Goal: Task Accomplishment & Management: Use online tool/utility

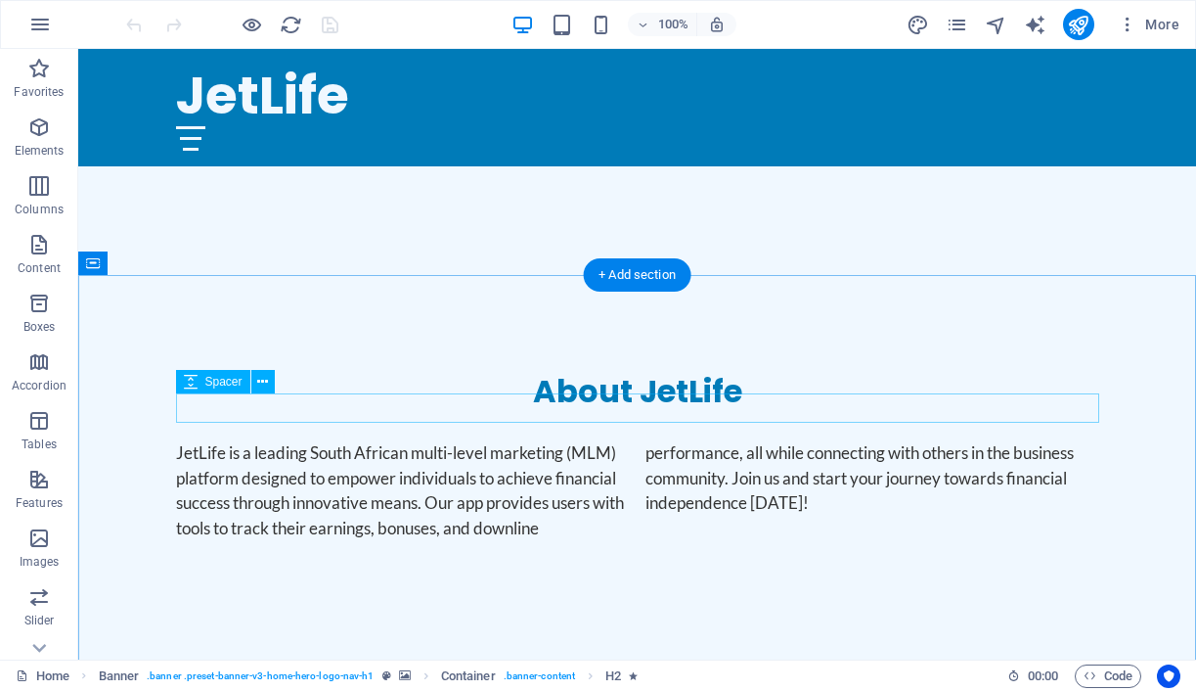
scroll to position [750, 0]
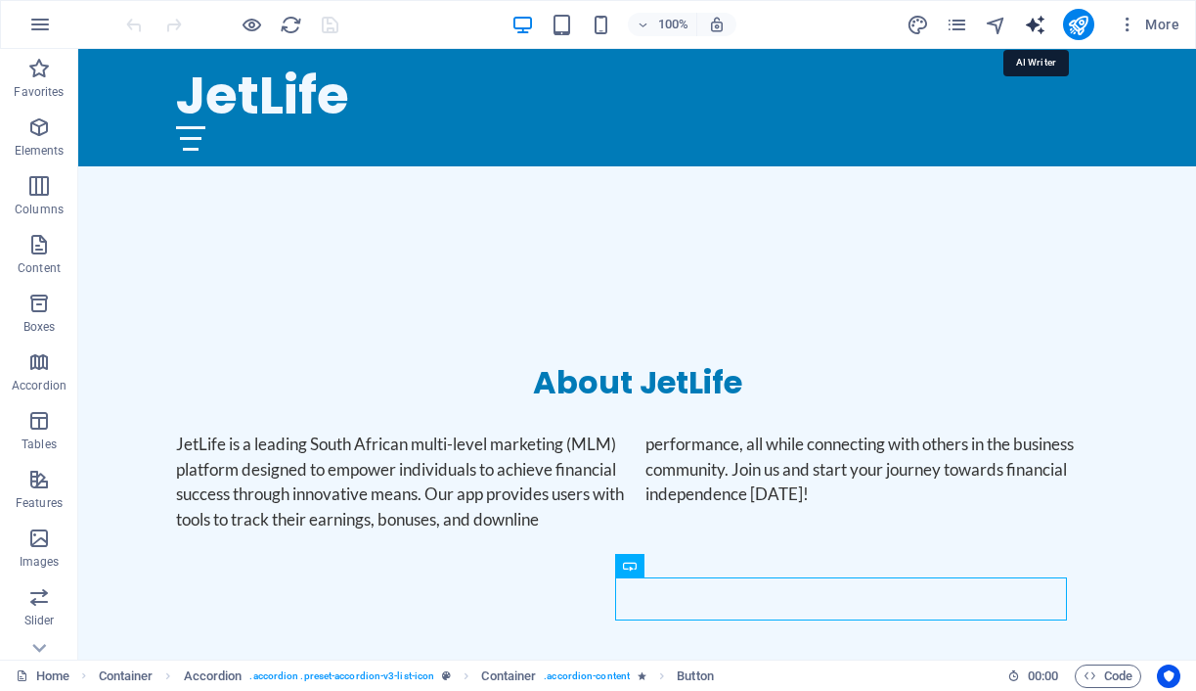
click at [1033, 26] on icon "text_generator" at bounding box center [1035, 25] width 22 height 22
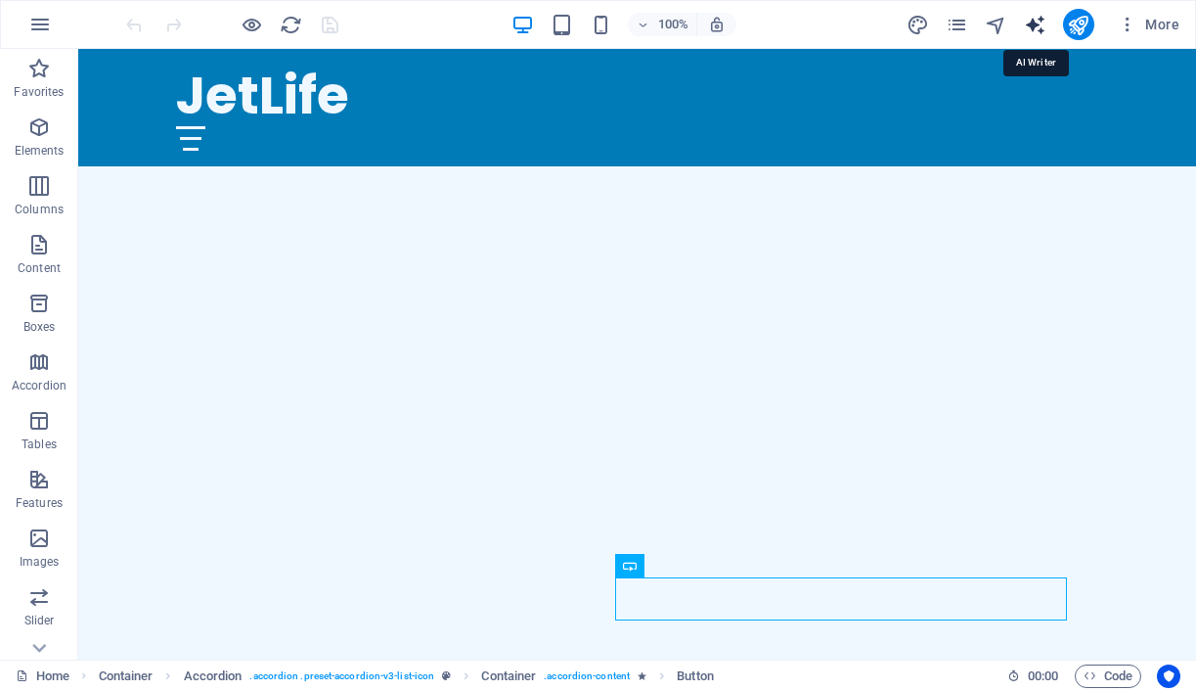
select select "English"
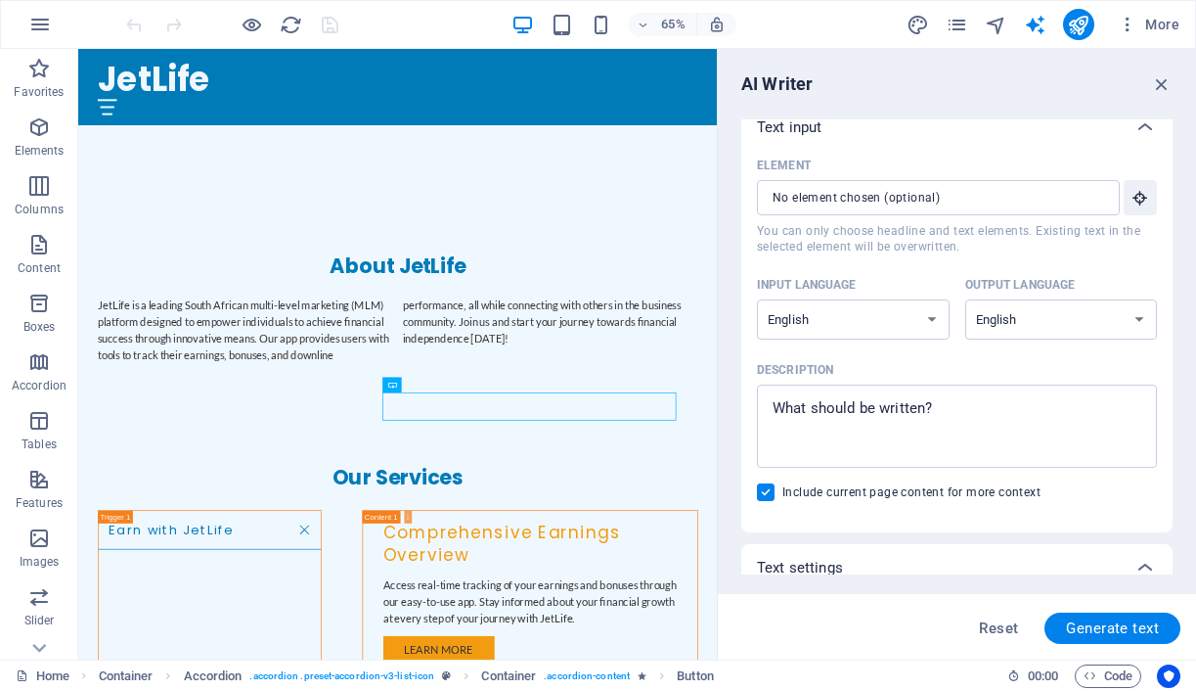
scroll to position [31, 0]
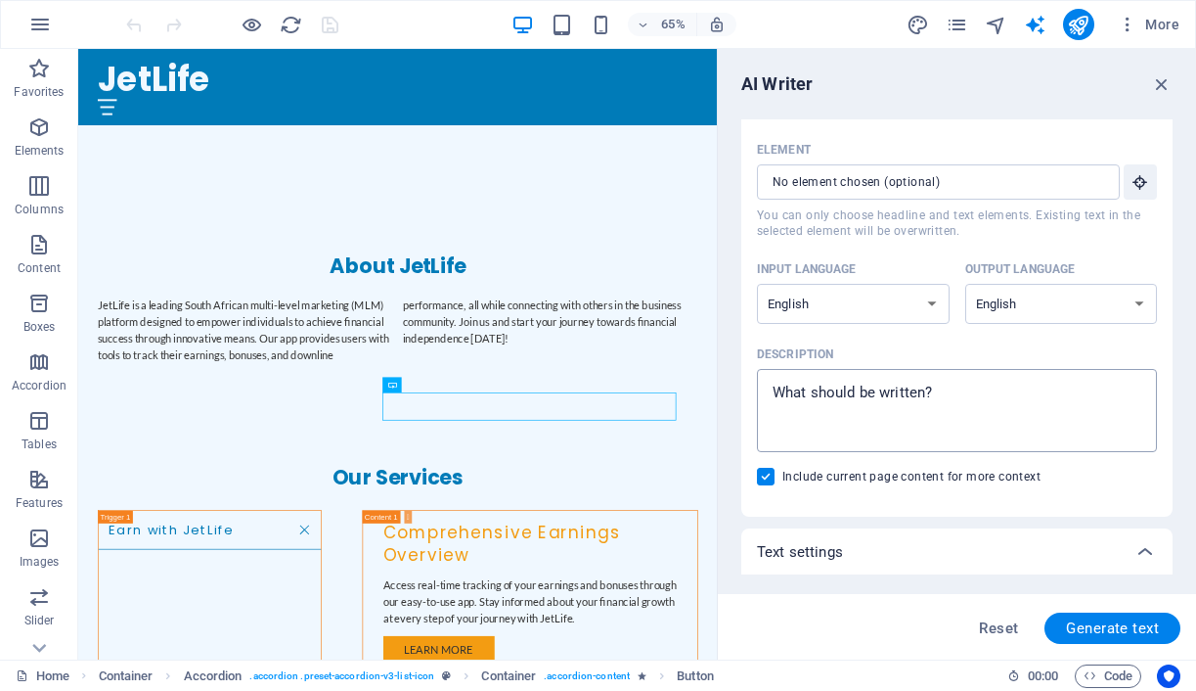
click at [1043, 404] on textarea "Description x ​" at bounding box center [957, 411] width 381 height 64
click at [1039, 26] on icon "text_generator" at bounding box center [1035, 25] width 22 height 22
click at [873, 382] on textarea "Description x ​" at bounding box center [957, 411] width 381 height 64
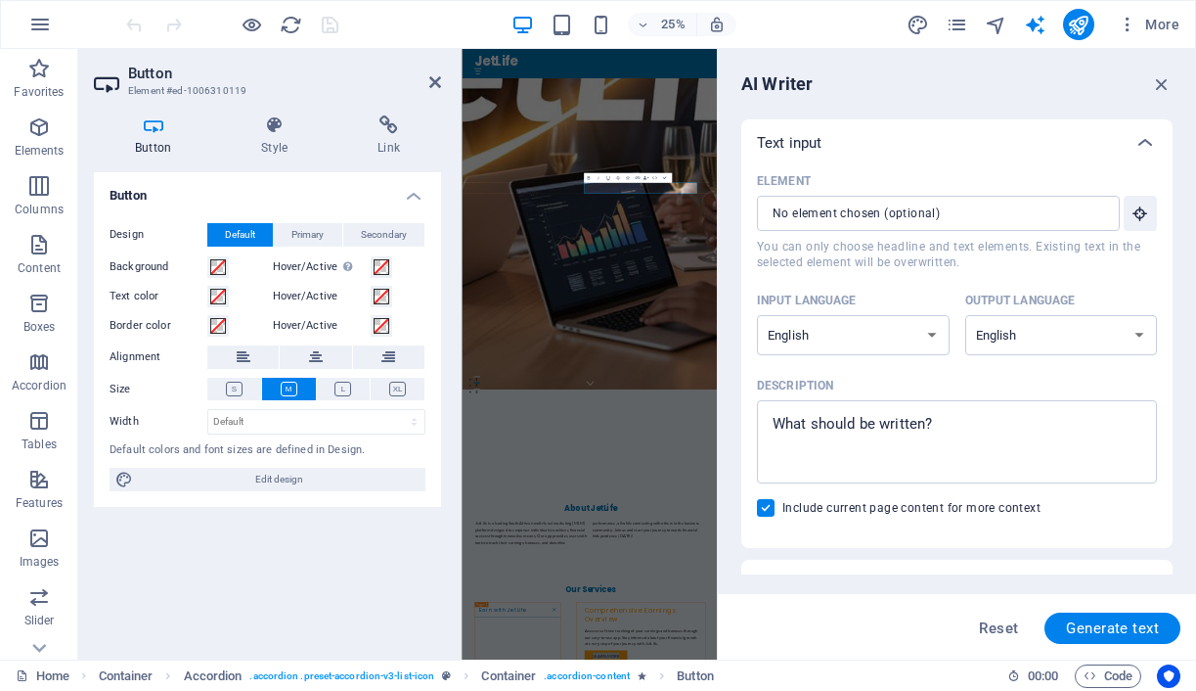
scroll to position [2575, 0]
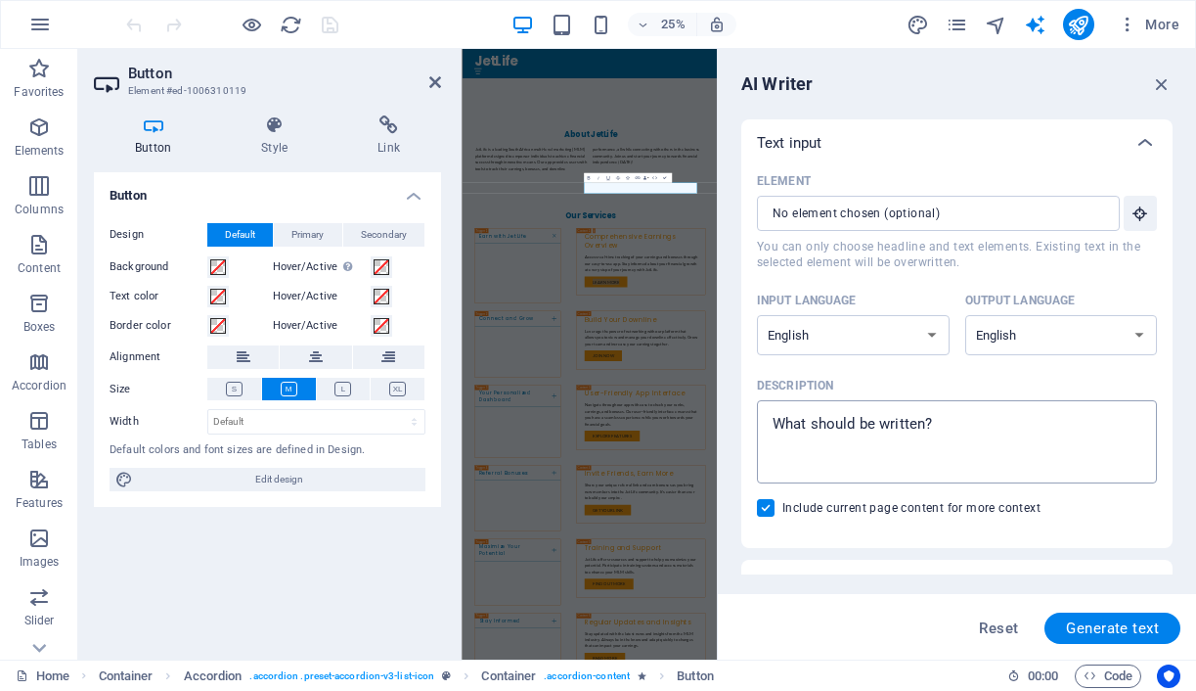
click at [957, 451] on textarea "Description x ​" at bounding box center [957, 442] width 381 height 64
click at [1120, 626] on span "Generate text" at bounding box center [1112, 628] width 93 height 16
type textarea "x"
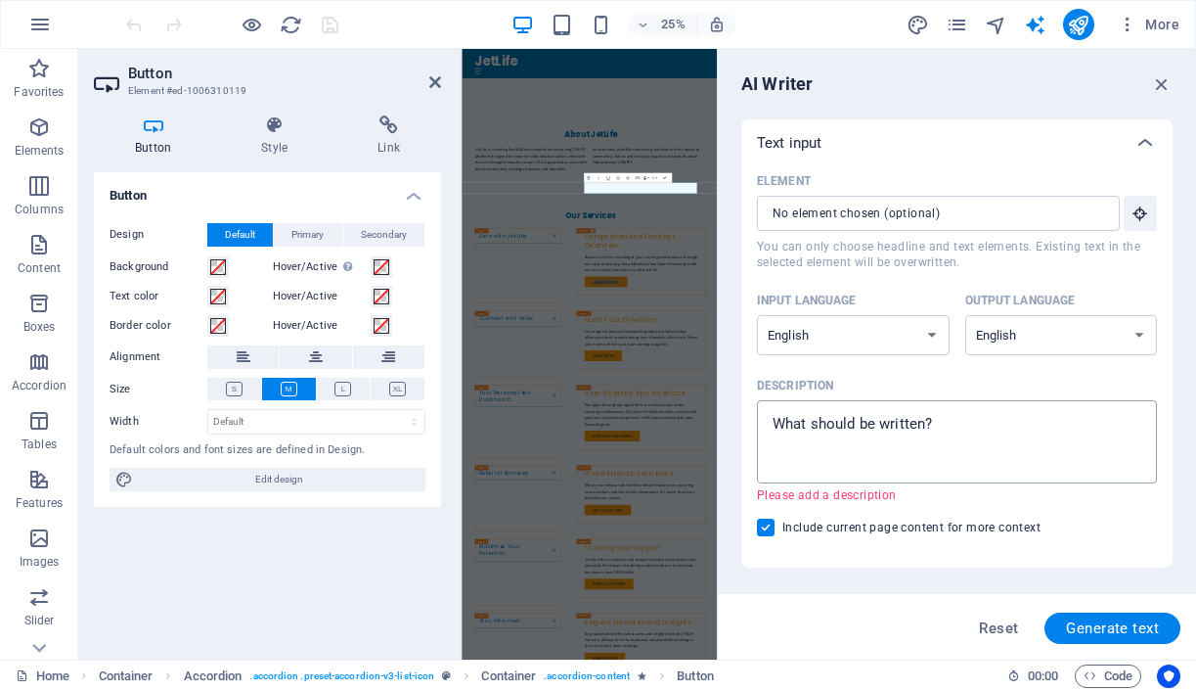
type textarea "x"
click at [897, 429] on textarea "Description x ​ Please add a description" at bounding box center [957, 442] width 381 height 64
type textarea "V"
type textarea "x"
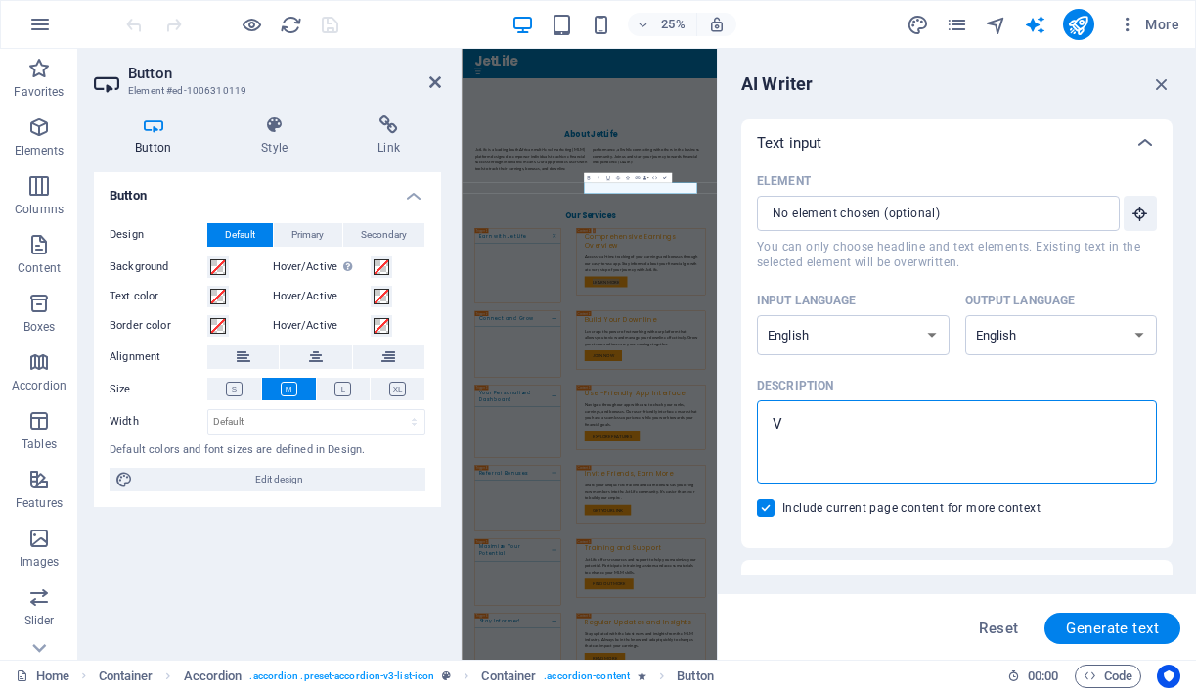
type textarea "x"
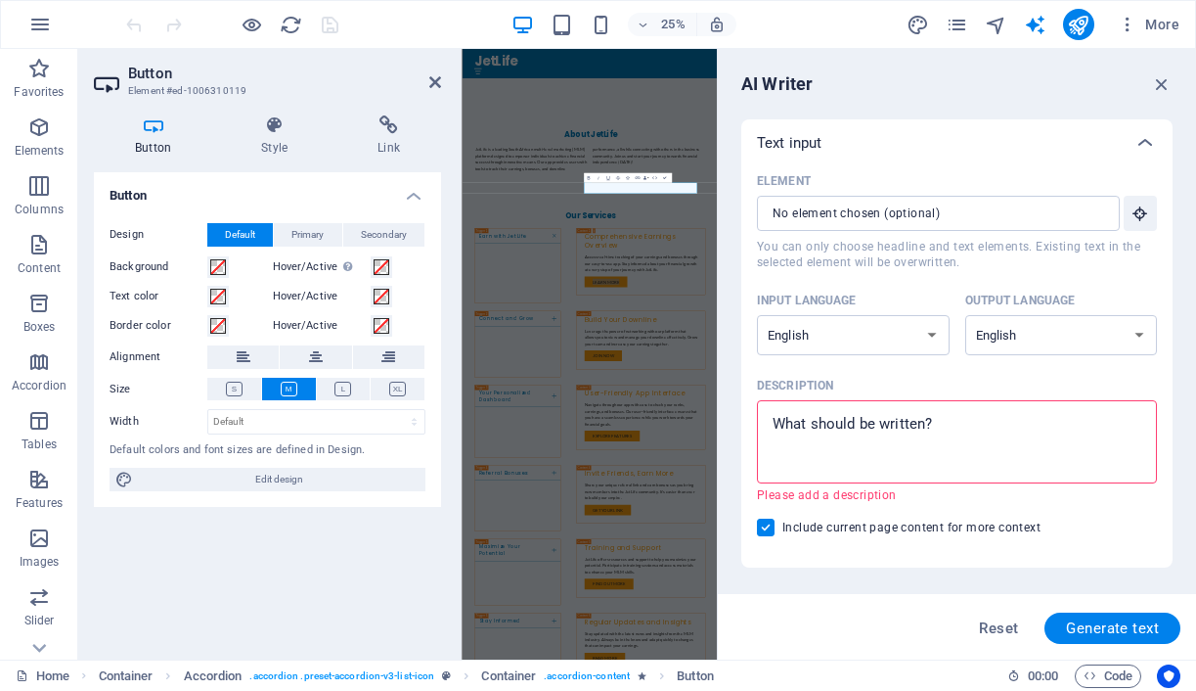
type textarea "C"
type textarea "x"
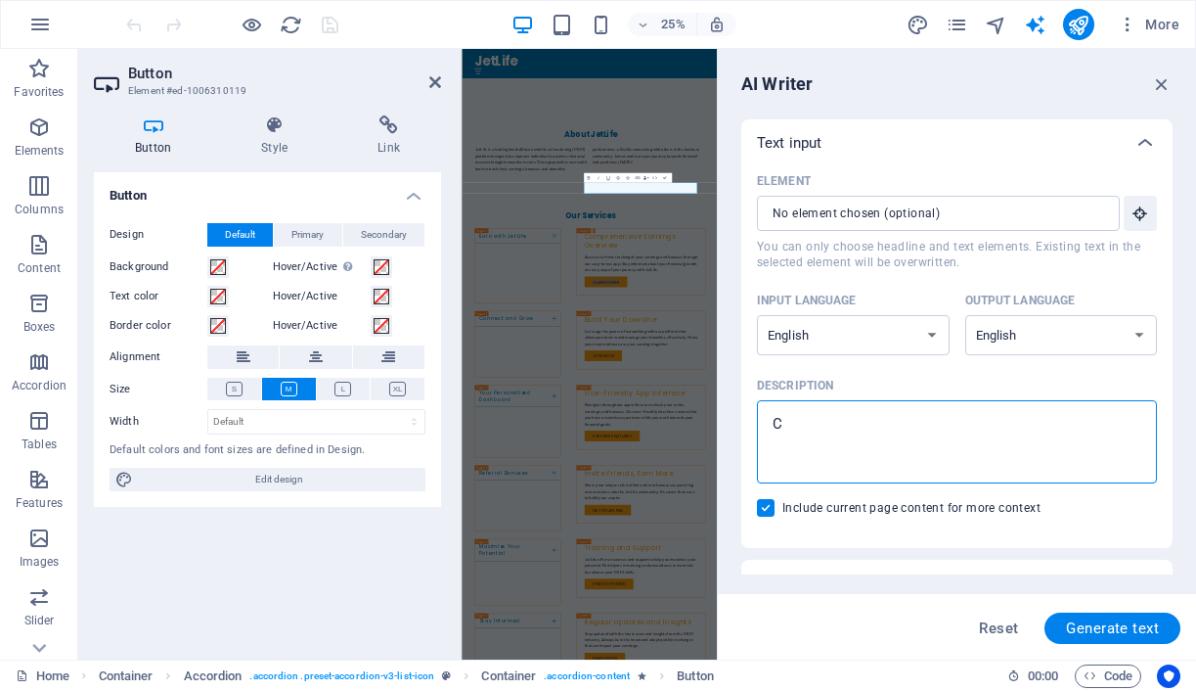
type textarea "Co"
type textarea "x"
type textarea "Com"
type textarea "x"
type textarea "Comp"
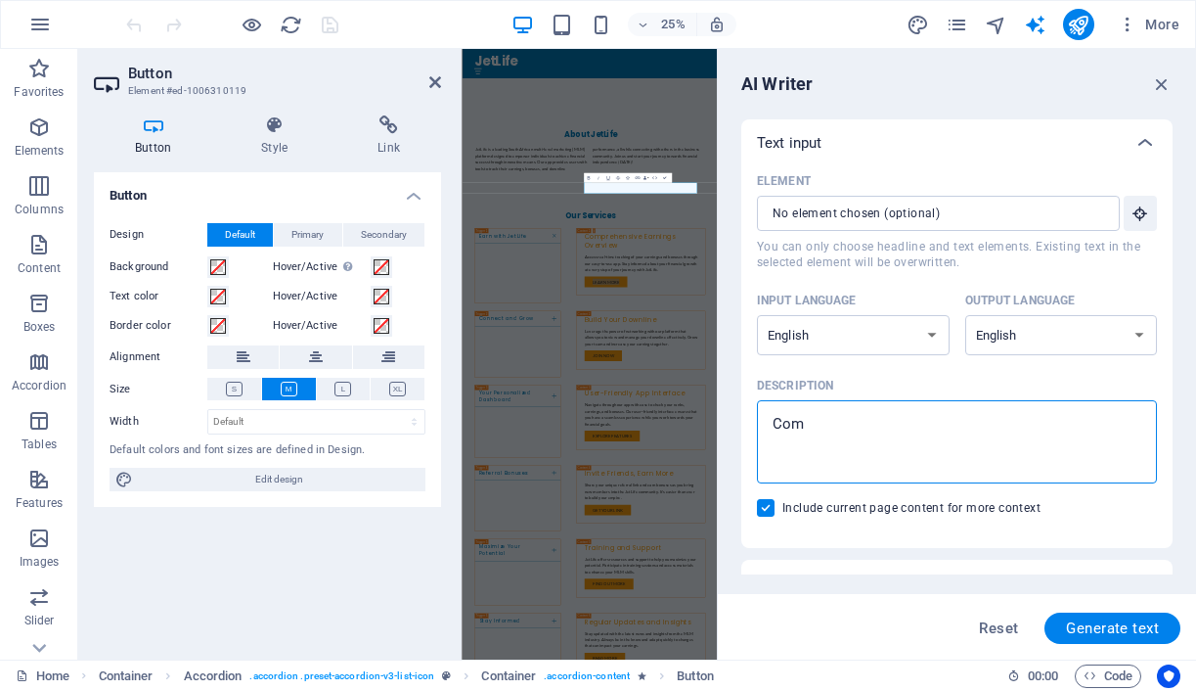
type textarea "x"
type textarea "Compe"
type textarea "x"
type textarea "Comp"
type textarea "x"
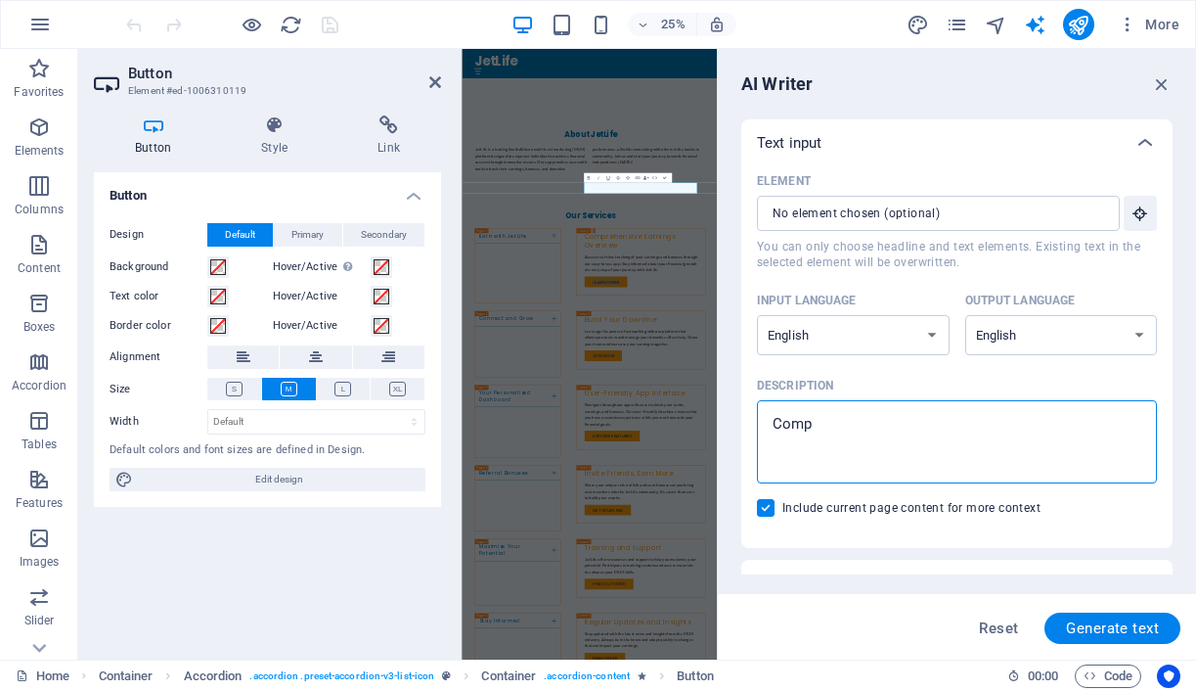
type textarea "Compr"
type textarea "x"
type textarea "Compre"
type textarea "x"
type textarea "Compreh"
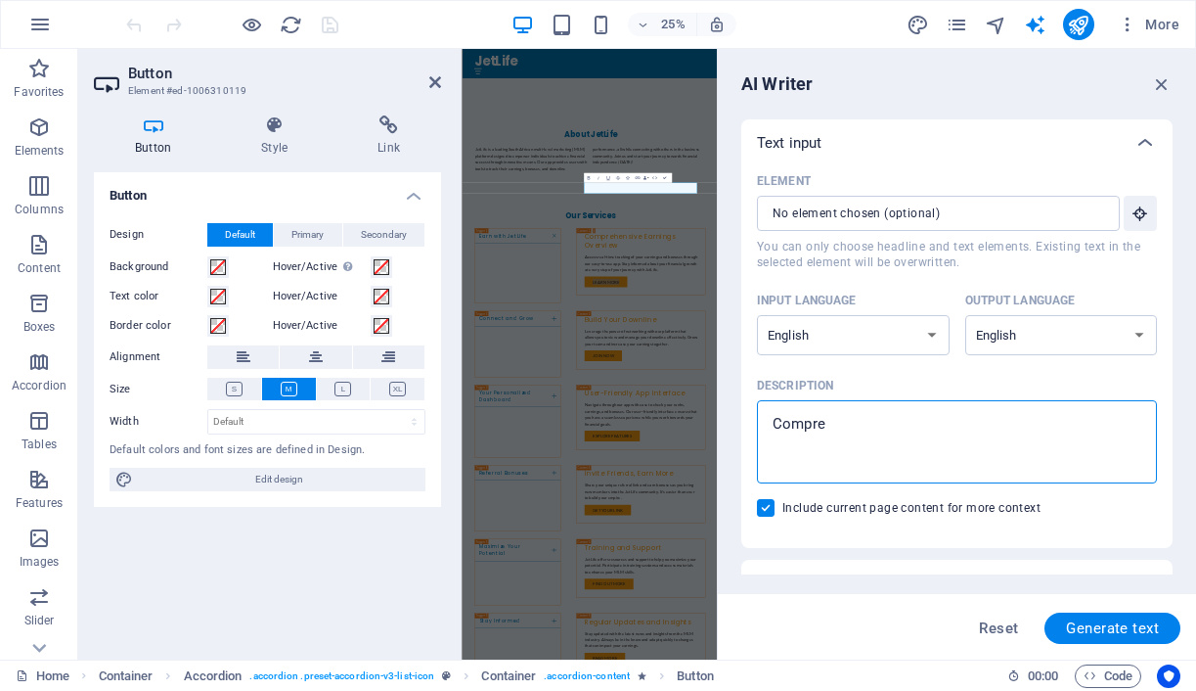
type textarea "x"
type textarea "Comprehe"
type textarea "x"
type textarea "Comprehen"
type textarea "x"
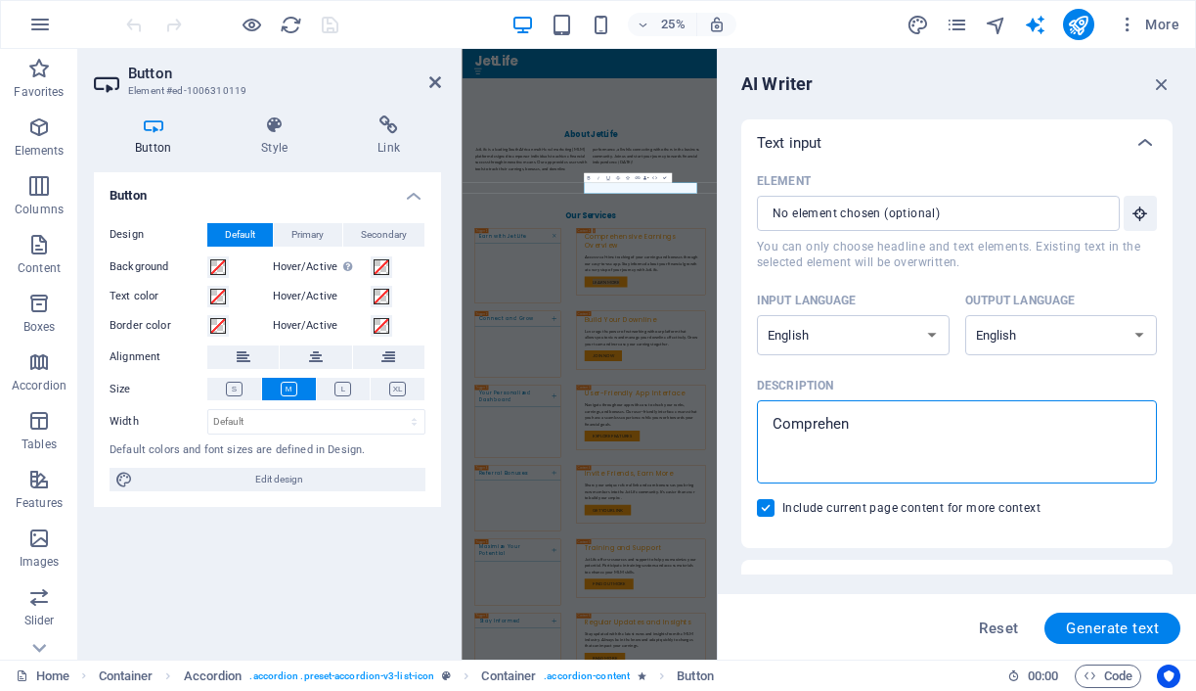
type textarea "Comprehens"
type textarea "x"
type textarea "Comprehensi"
type textarea "x"
type textarea "Comprehensi"
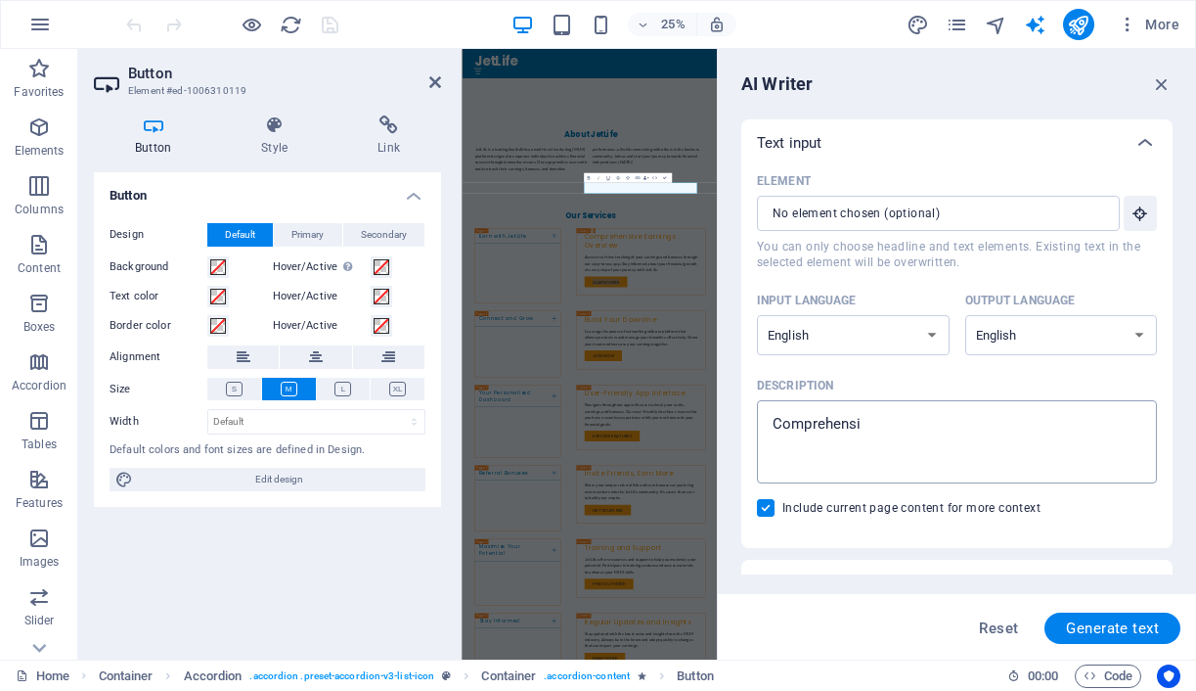
type textarea "x"
type textarea "Comprehensiv"
type textarea "x"
type textarea "Comprehensive"
type textarea "x"
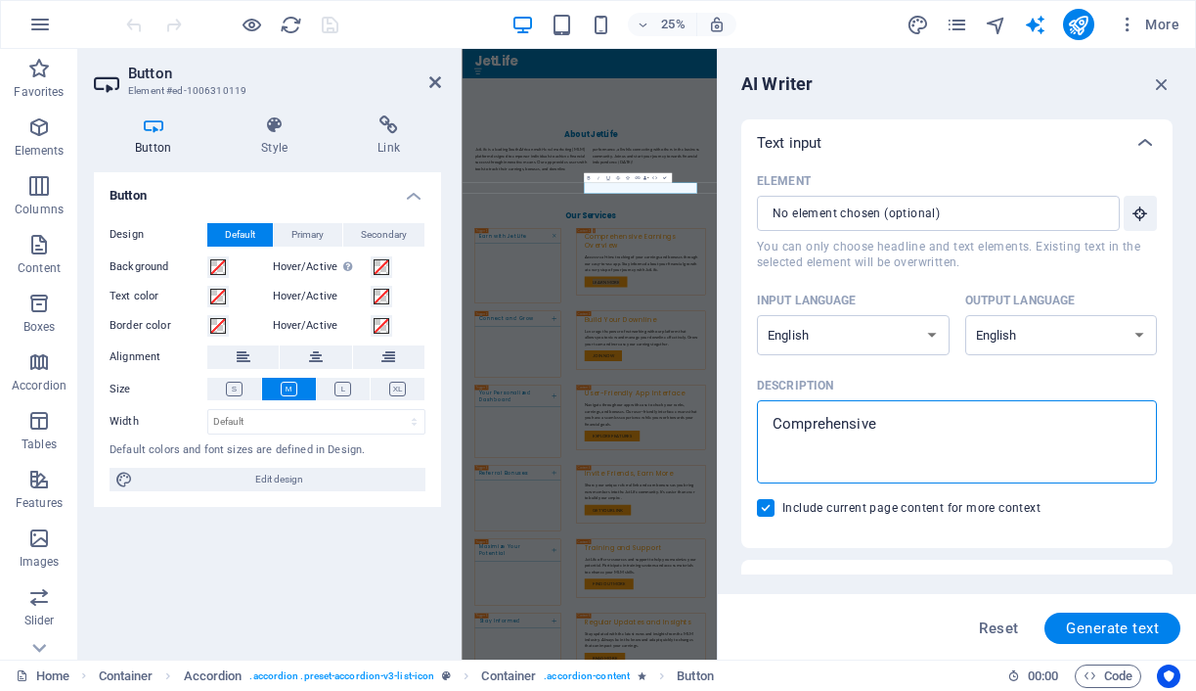
type textarea "Comprehensive"
type textarea "x"
type textarea "Comprehensive e"
type textarea "x"
type textarea "Comprehensive ea"
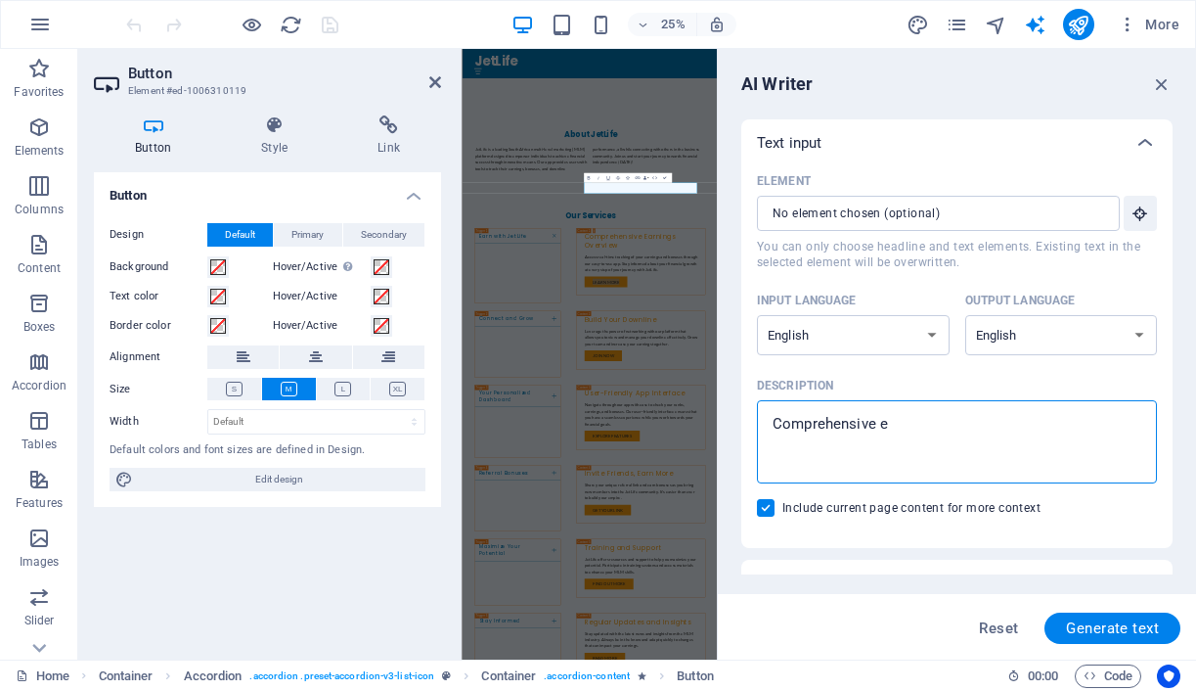
type textarea "x"
type textarea "Comprehensive ear"
type textarea "x"
type textarea "Comprehensive earn"
type textarea "x"
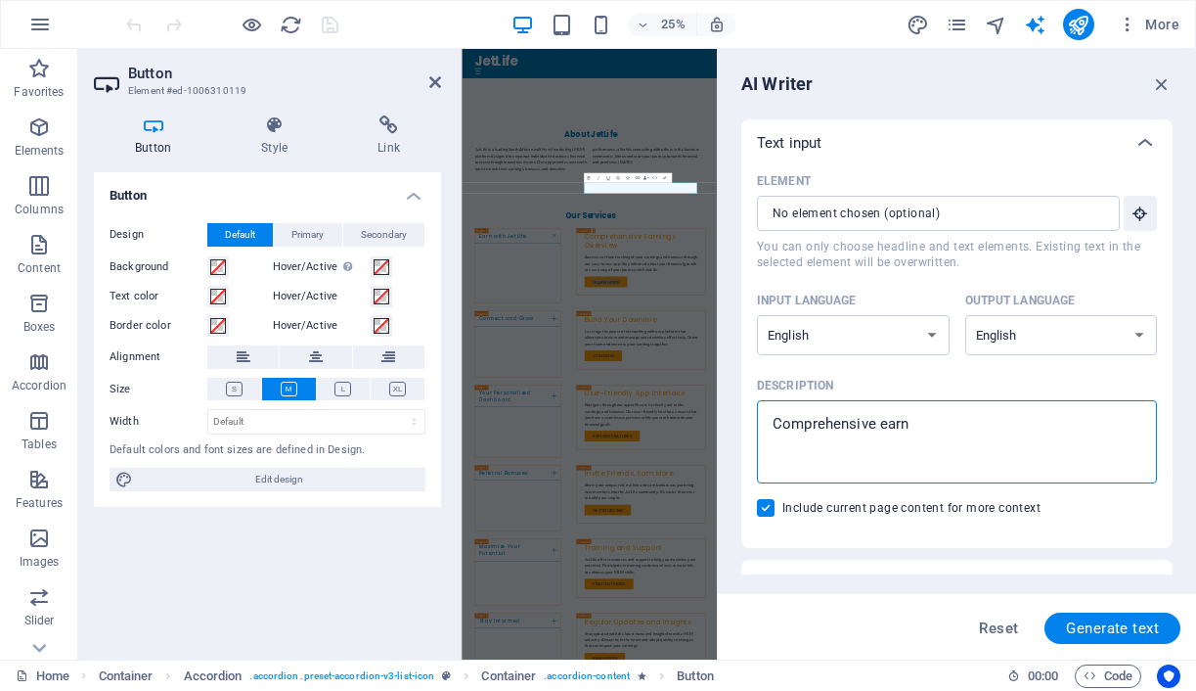
type textarea "Comprehensive earni"
type textarea "x"
type textarea "Comprehensive earnin"
type textarea "x"
type textarea "Comprehensive earning"
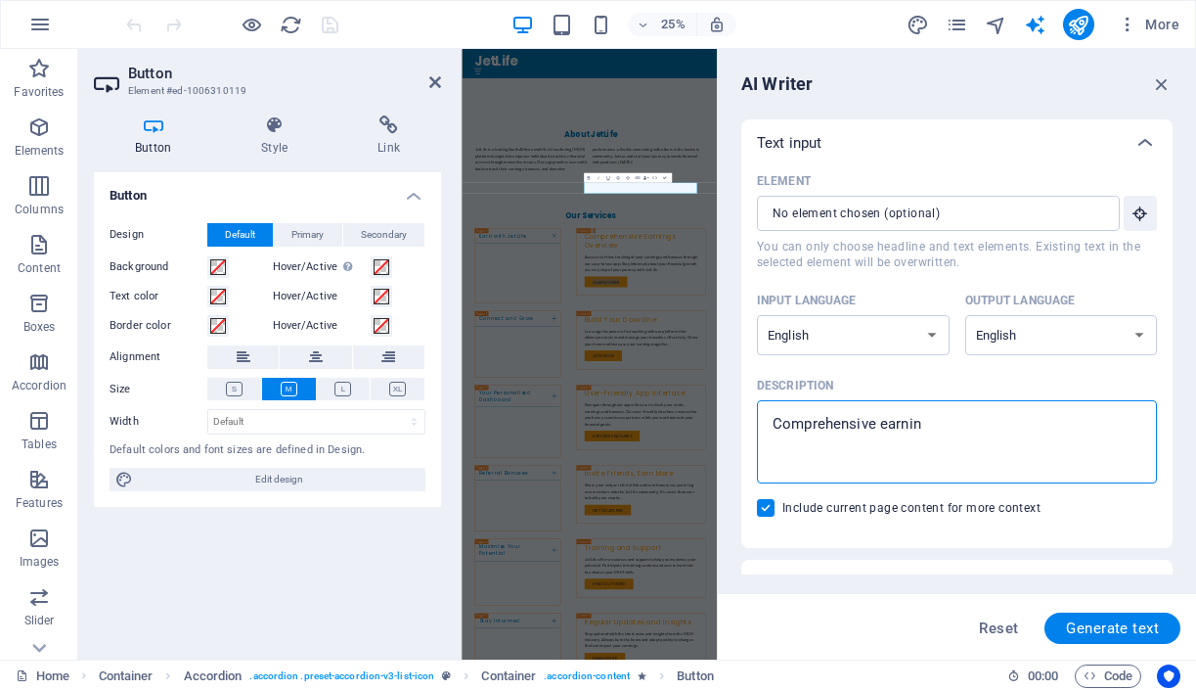
type textarea "x"
type textarea "Comprehensive earnings"
type textarea "x"
type textarea "Comprehensive earnings"
type textarea "x"
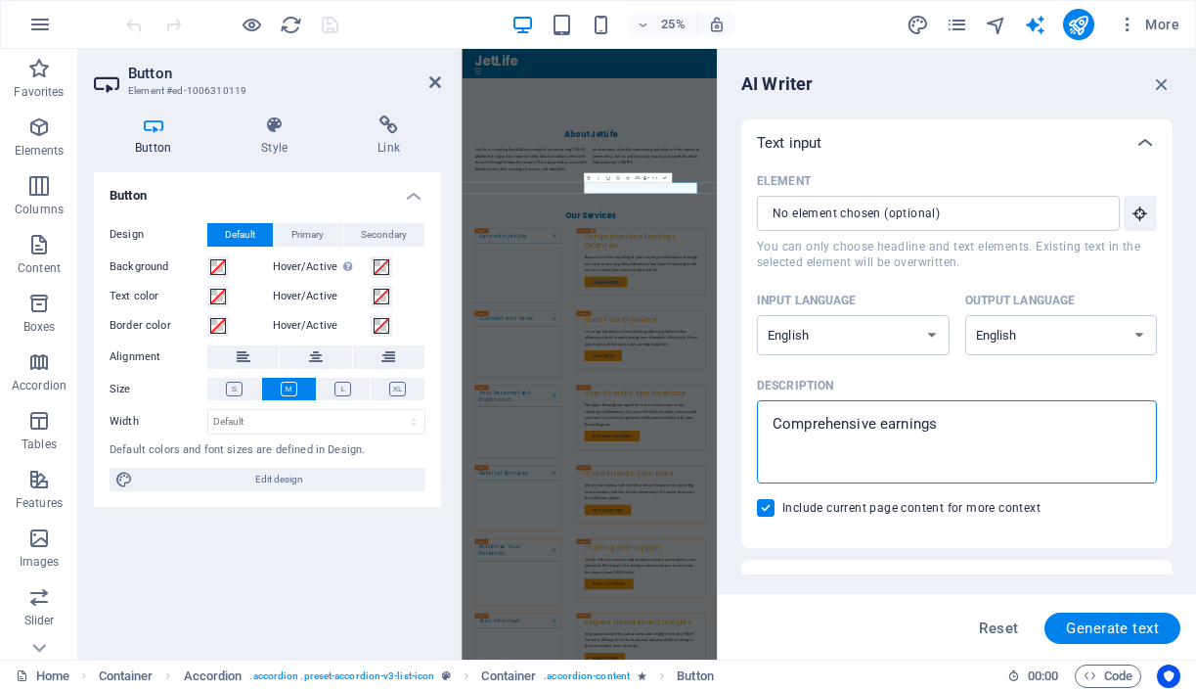
type textarea "Comprehensive earnings o"
type textarea "x"
type textarea "Comprehensive earnings ov"
type textarea "x"
type textarea "Comprehensive earnings ove"
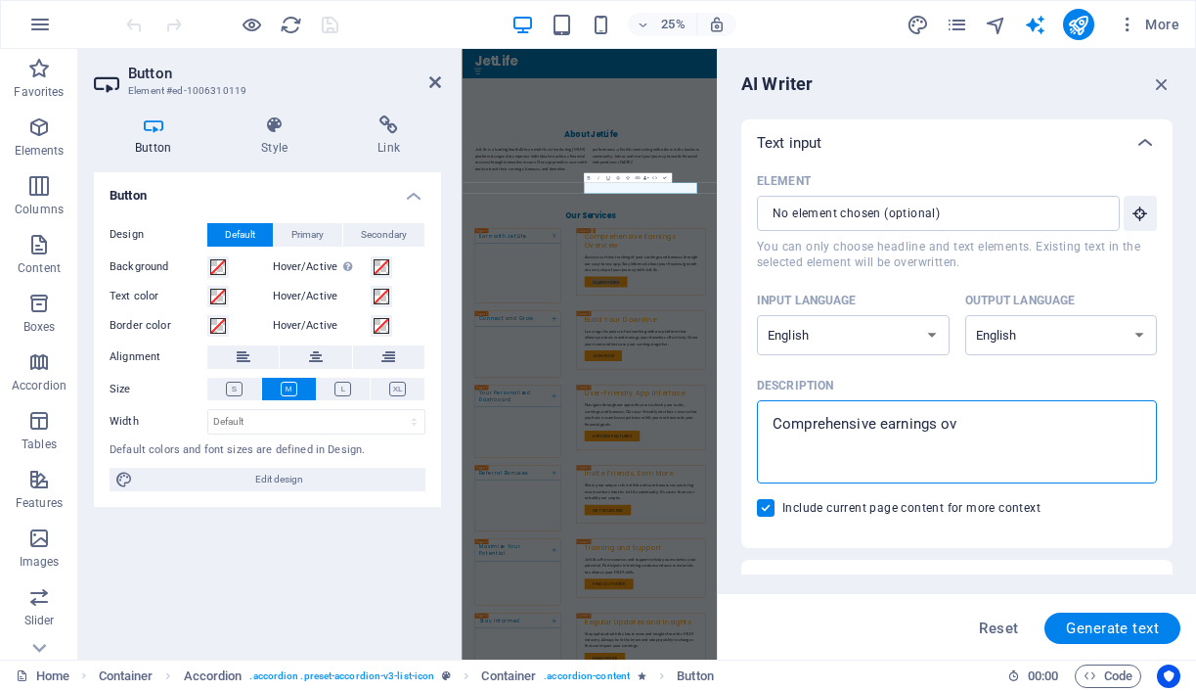
type textarea "x"
type textarea "Comprehensive earnings over"
type textarea "x"
type textarea "Comprehensive earnings overv"
type textarea "x"
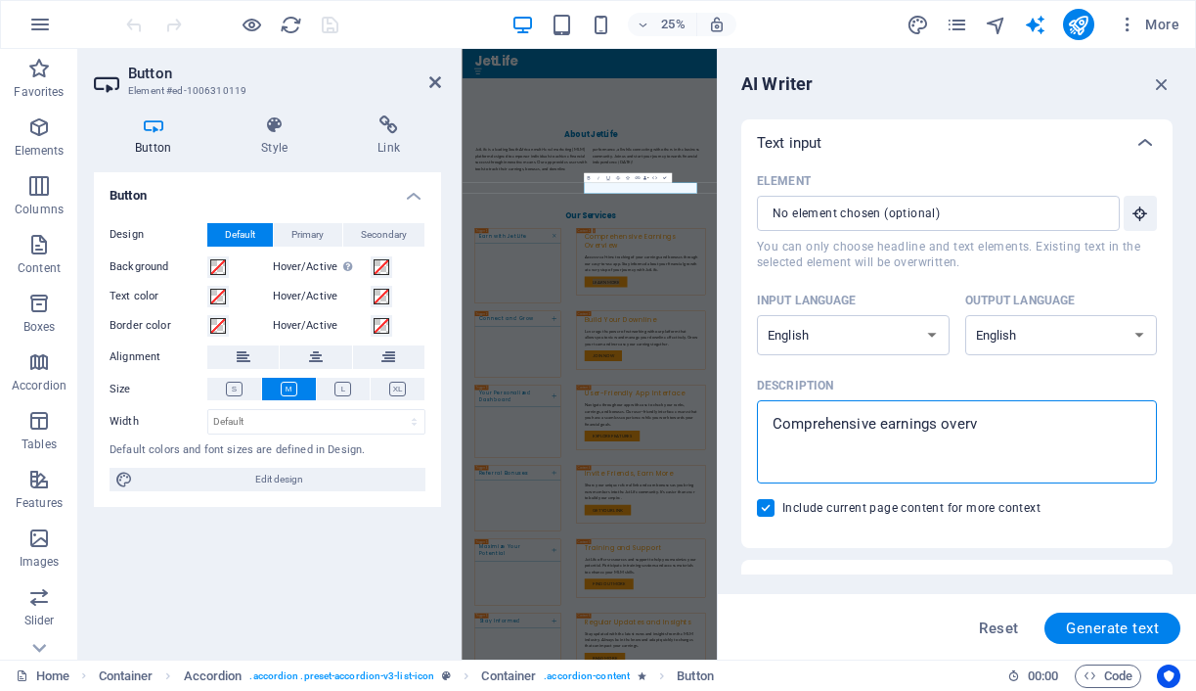
type textarea "Comprehensive earnings overvi"
type textarea "x"
type textarea "Comprehensive earnings overvie"
type textarea "x"
type textarea "Comprehensive earnings overview"
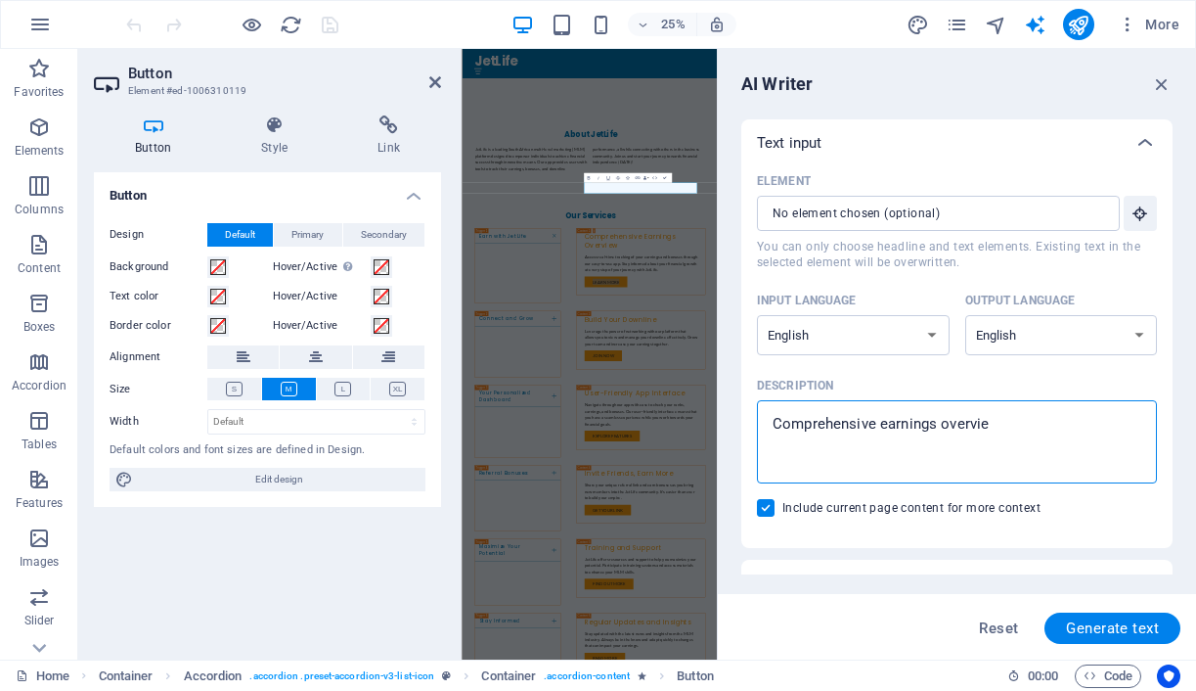
type textarea "x"
type textarea "Comprehensive earnings overview"
click at [1092, 624] on span "Generate text" at bounding box center [1112, 628] width 93 height 16
type textarea "x"
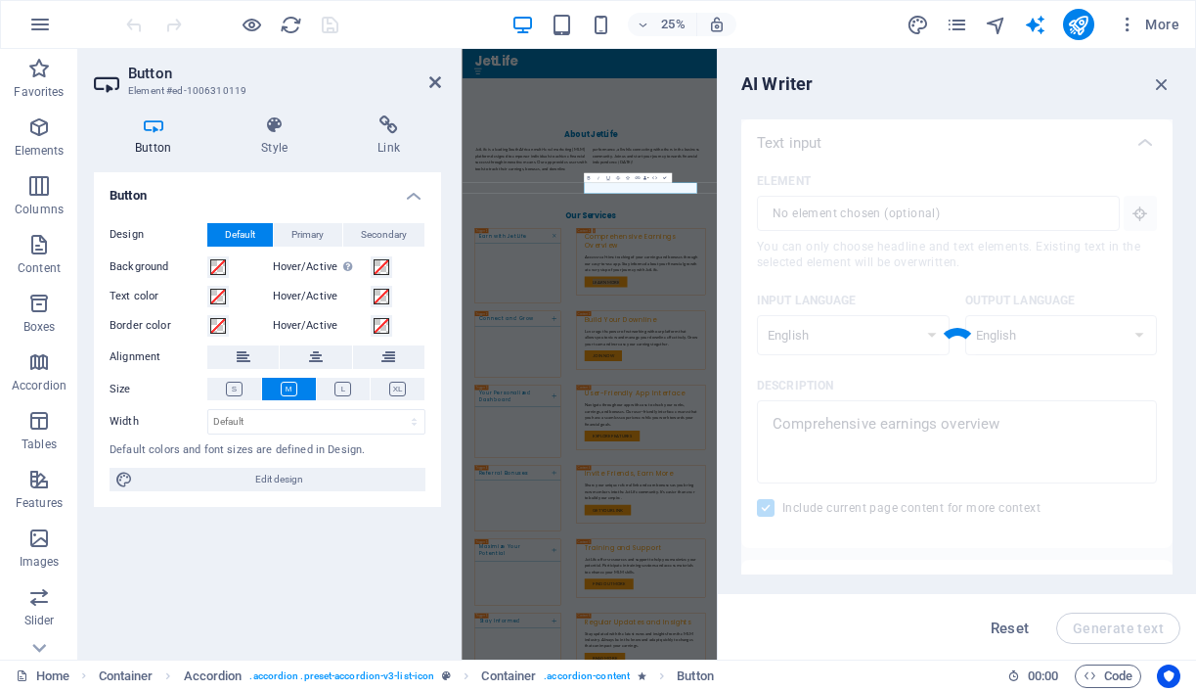
type textarea "x"
type textarea "JetLife offers a dynamic earnings overview, empowering users to track their fin…"
type textarea "x"
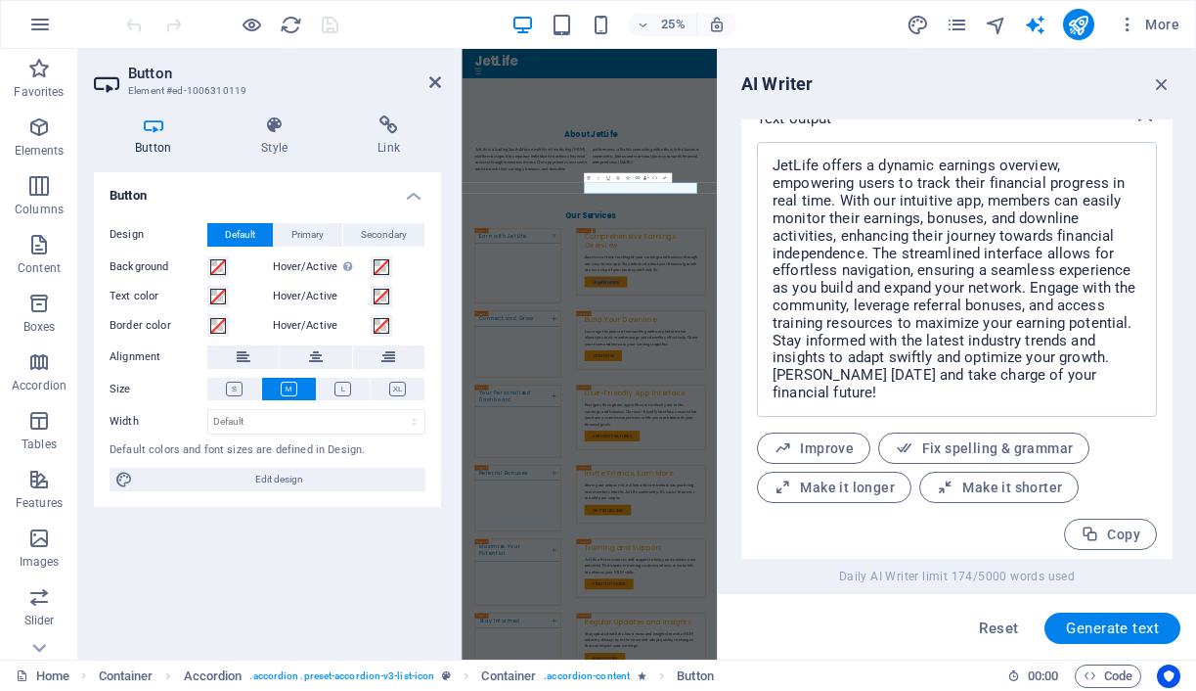
scroll to position [801, 0]
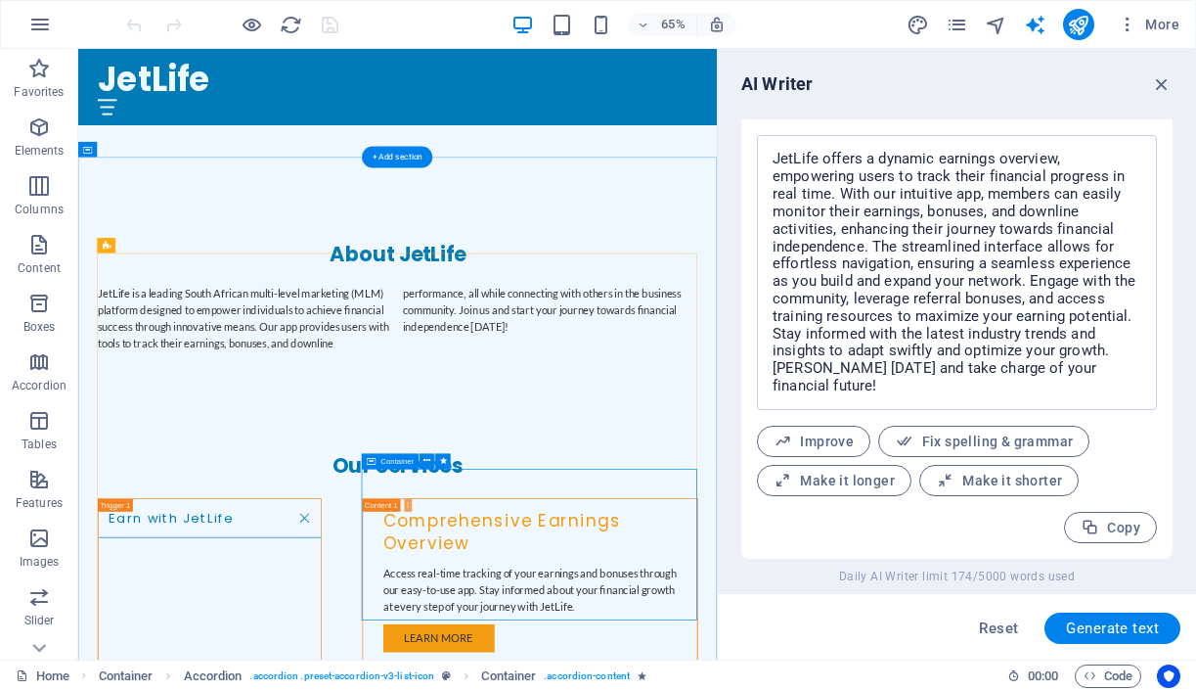
scroll to position [1103, 0]
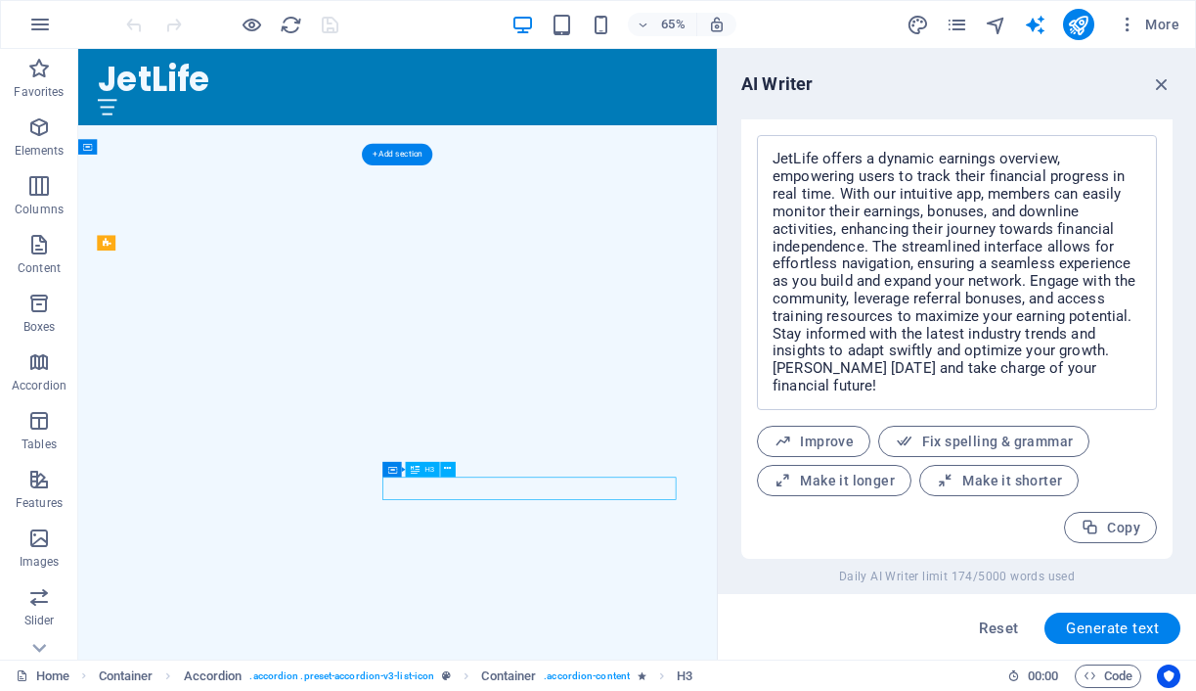
scroll to position [2606, 0]
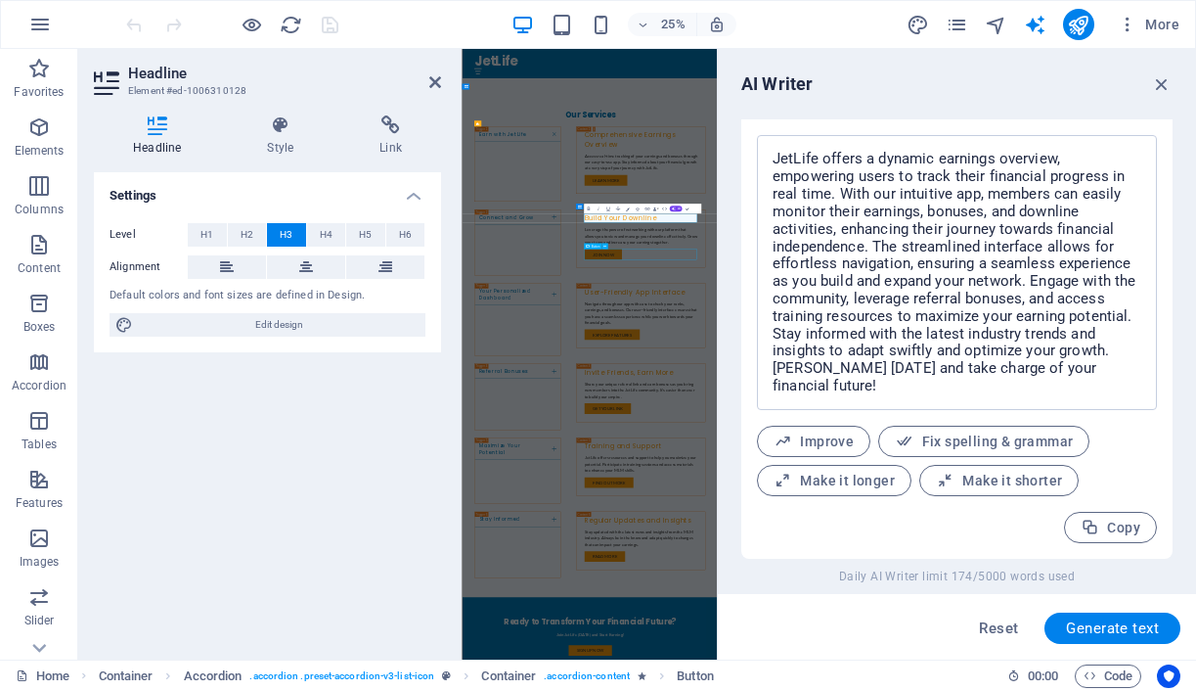
scroll to position [1103, 0]
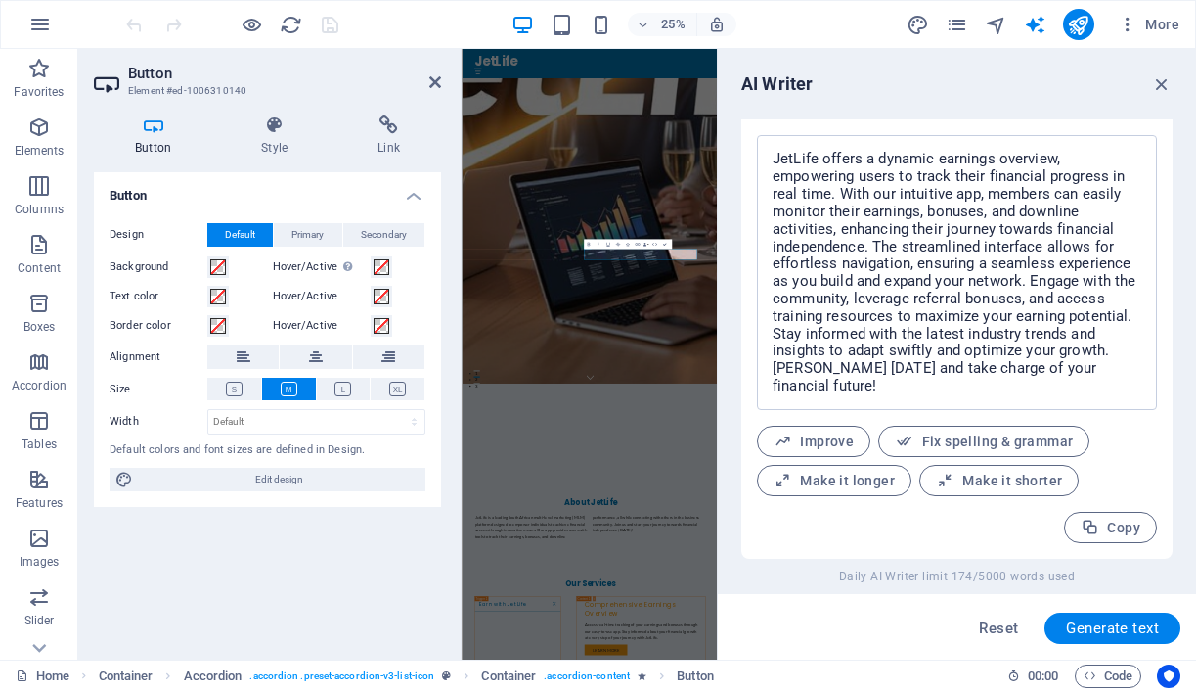
scroll to position [2606, 0]
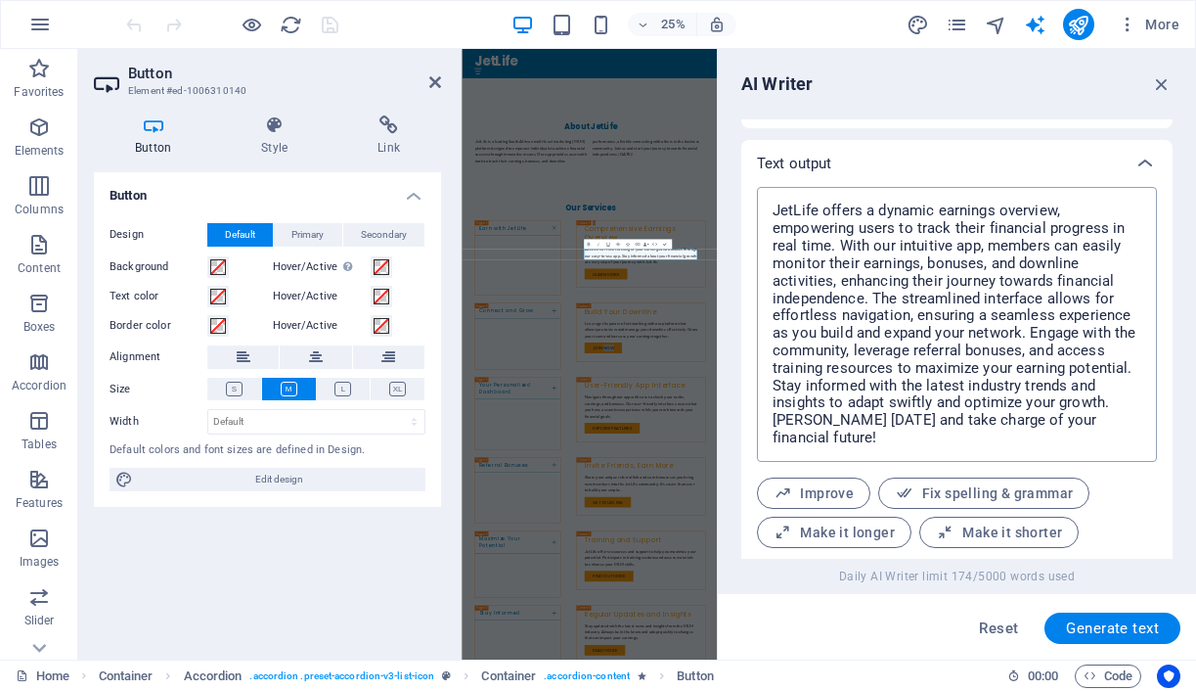
scroll to position [753, 0]
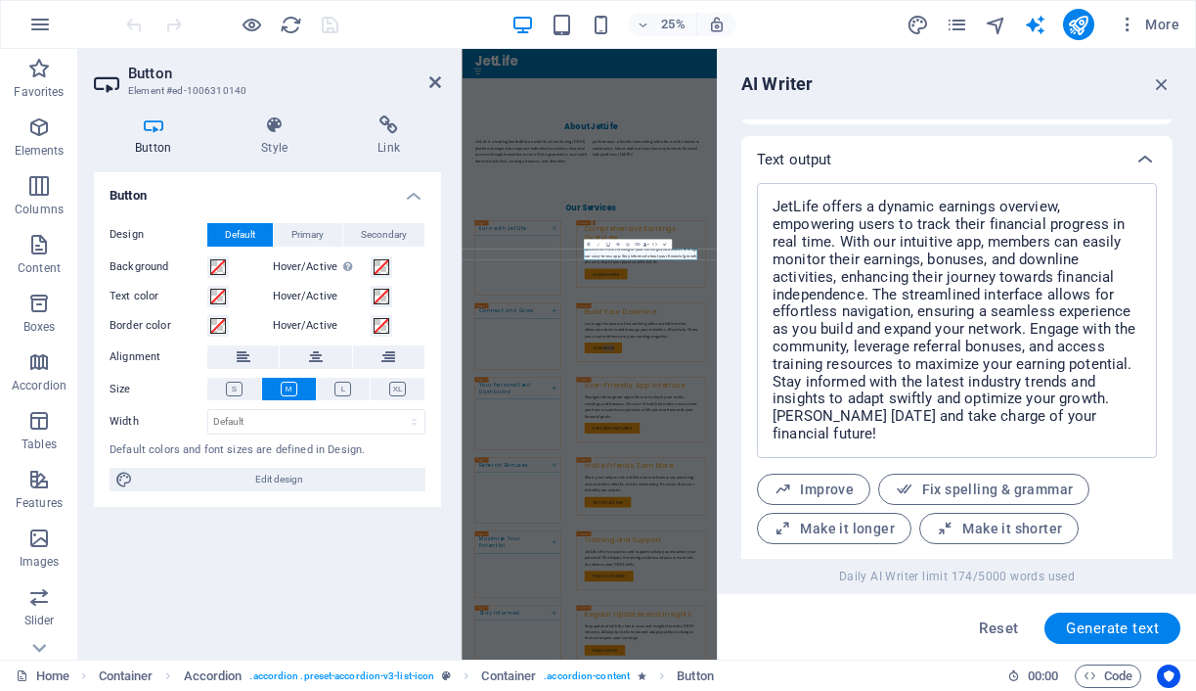
click at [436, 548] on div "Button Design Default Primary Secondary Background Hover/Active Switch to previ…" at bounding box center [267, 408] width 347 height 472
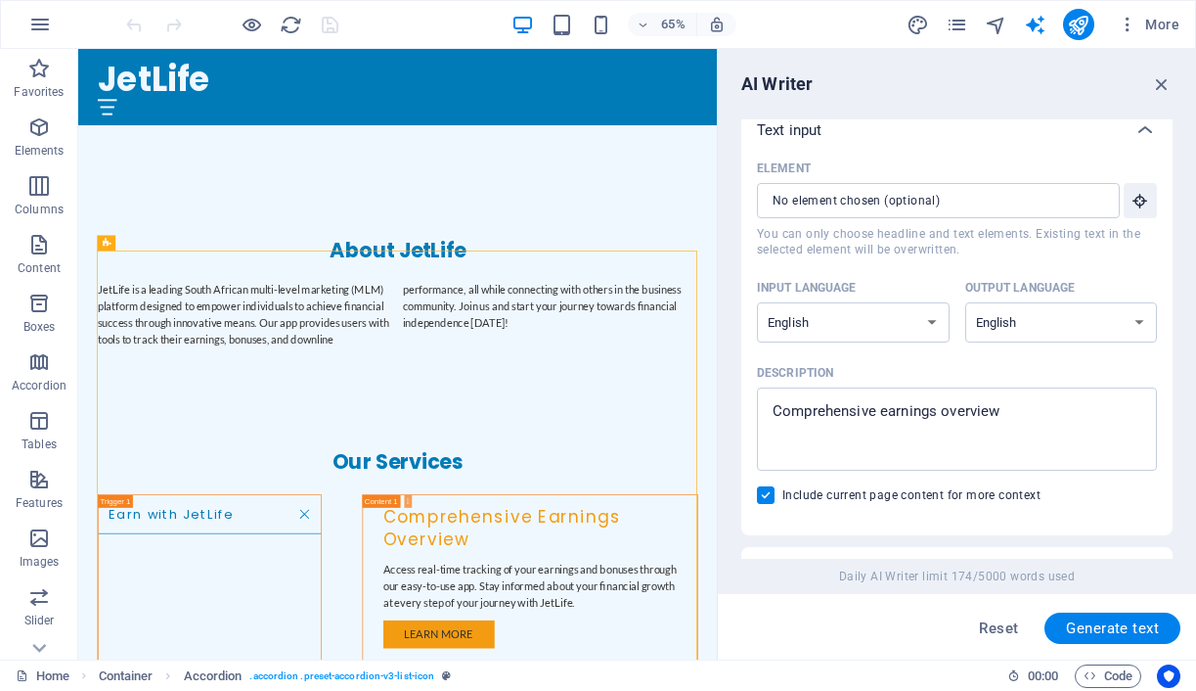
scroll to position [0, 0]
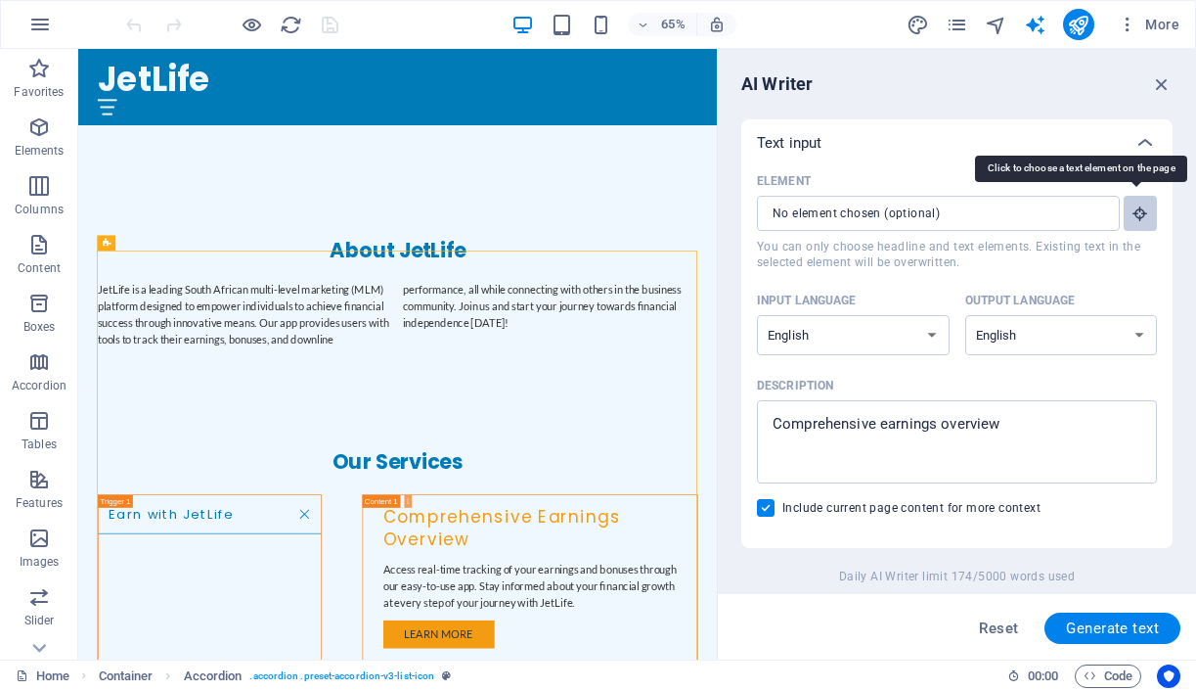
click at [1139, 216] on icon "button" at bounding box center [1141, 213] width 18 height 18
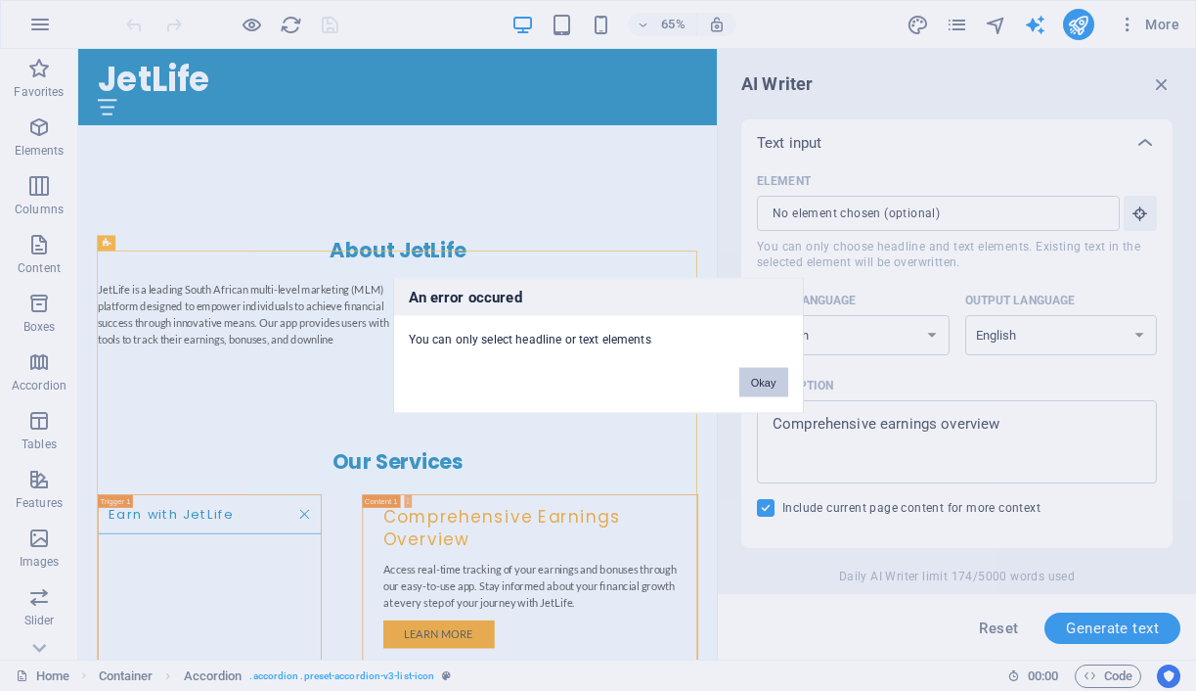
click at [765, 382] on button "Okay" at bounding box center [764, 382] width 49 height 29
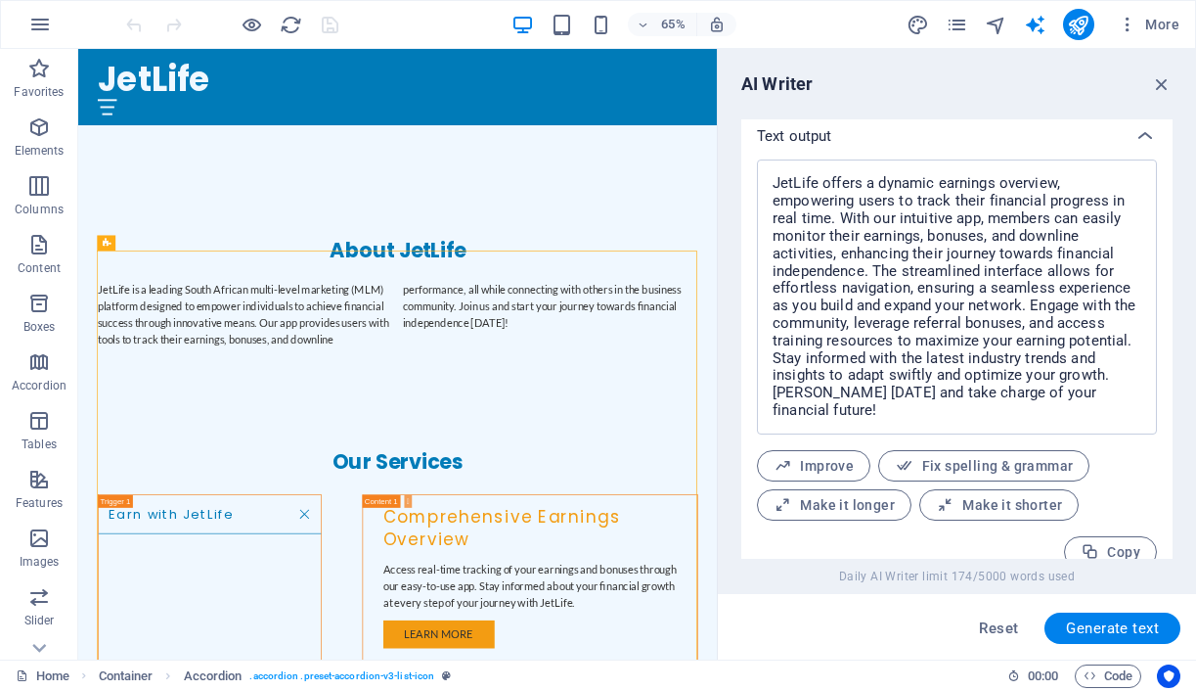
scroll to position [801, 0]
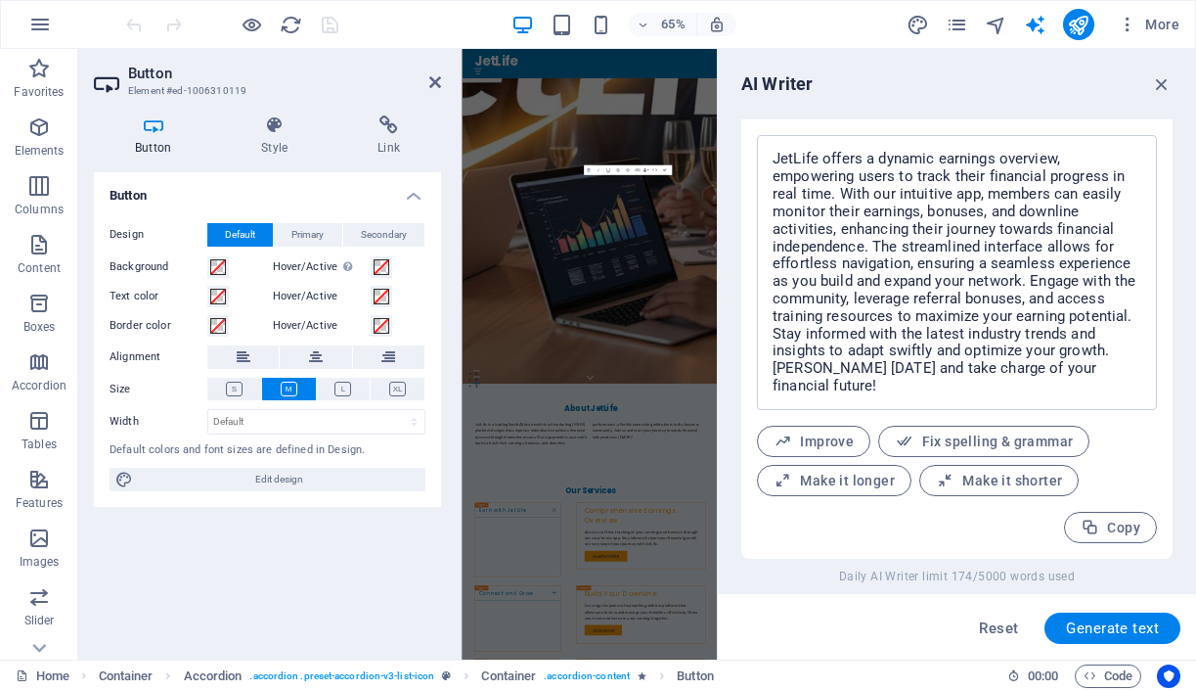
scroll to position [2606, 0]
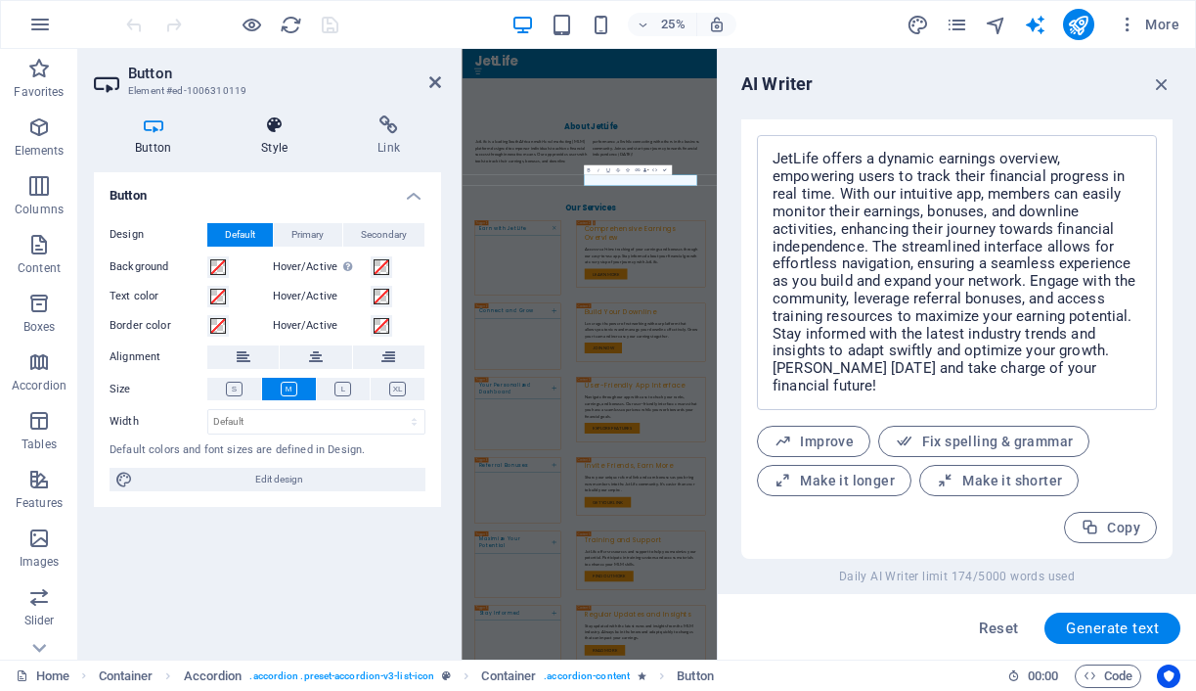
click at [277, 140] on h4 "Style" at bounding box center [278, 135] width 116 height 41
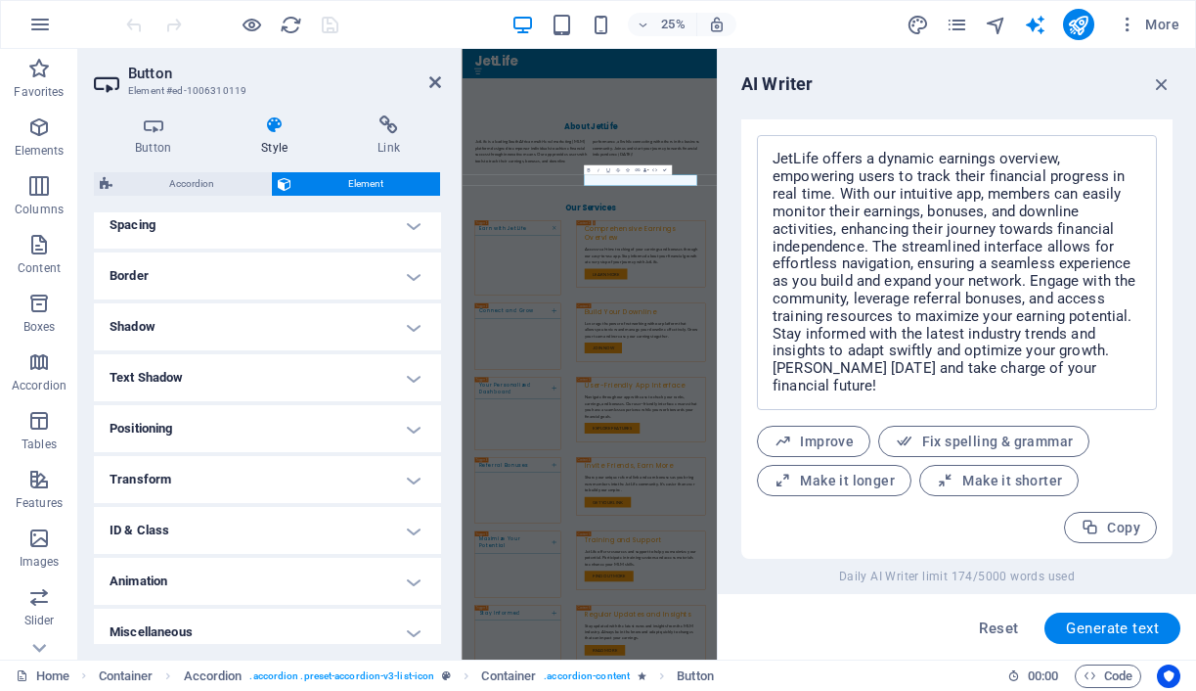
scroll to position [395, 0]
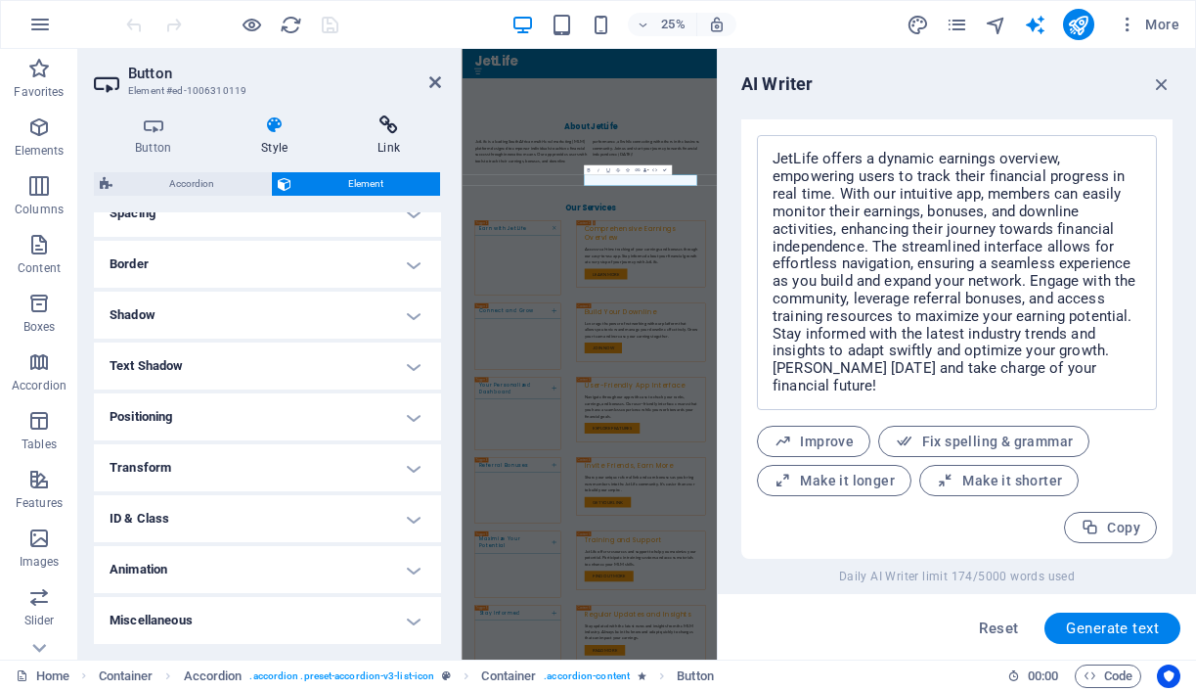
click at [385, 136] on h4 "Link" at bounding box center [389, 135] width 105 height 41
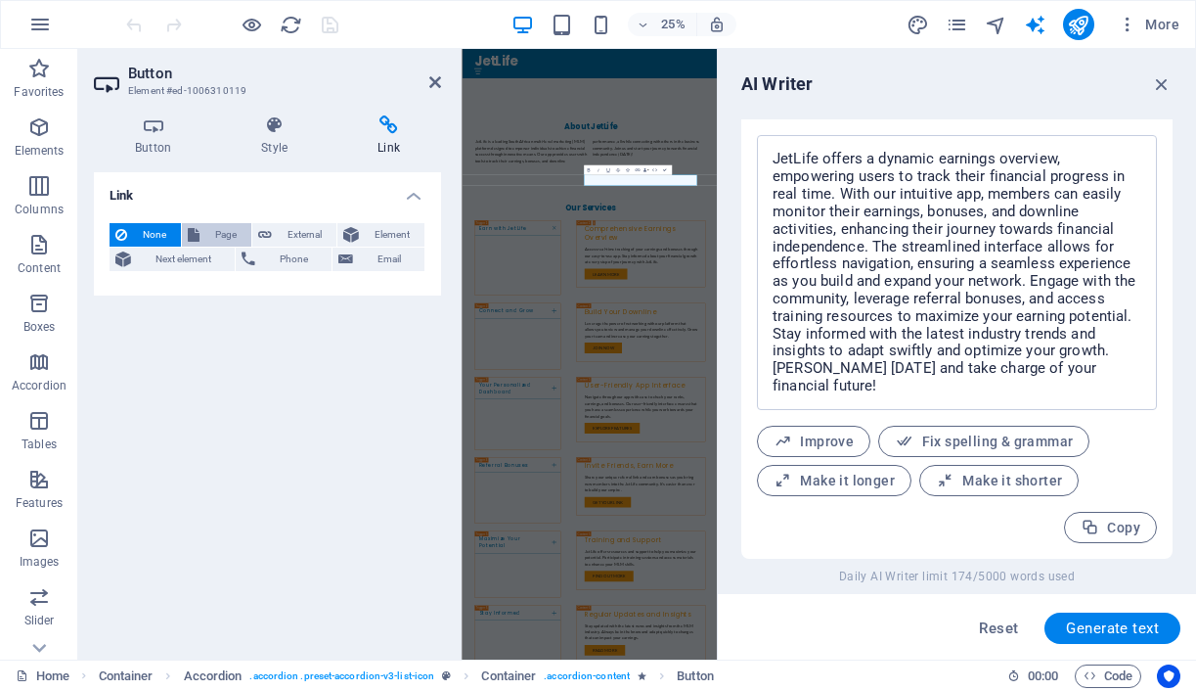
click at [210, 235] on span "Page" at bounding box center [225, 234] width 40 height 23
select select
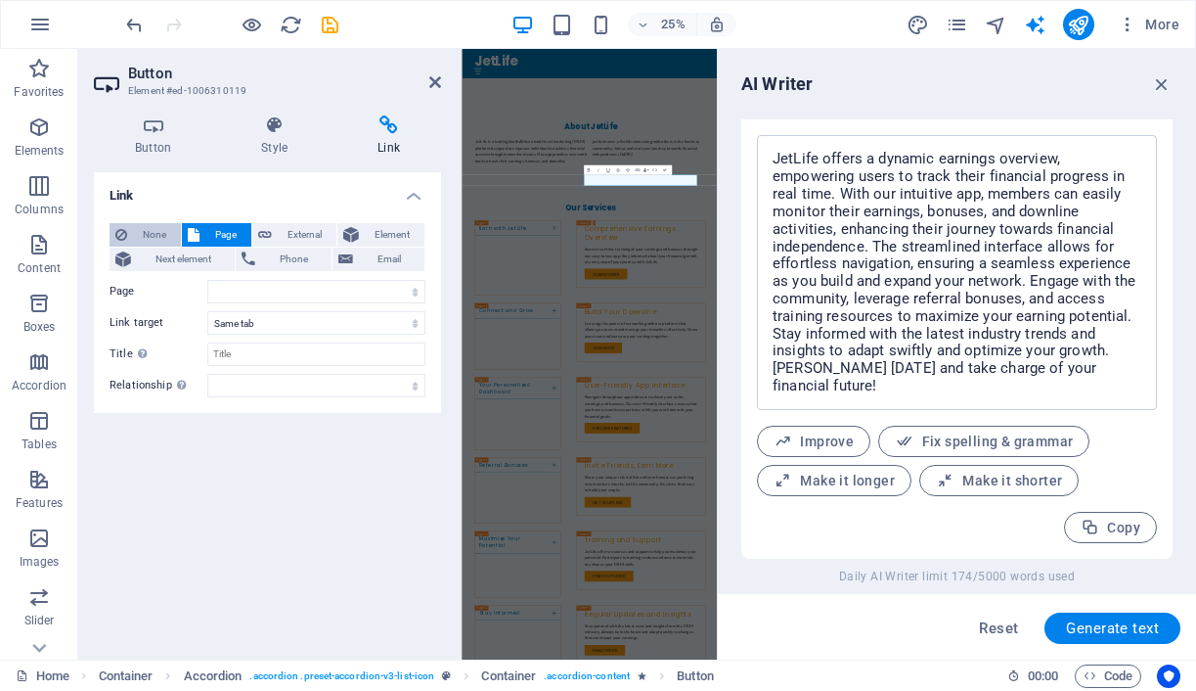
click at [157, 233] on span "None" at bounding box center [154, 234] width 42 height 23
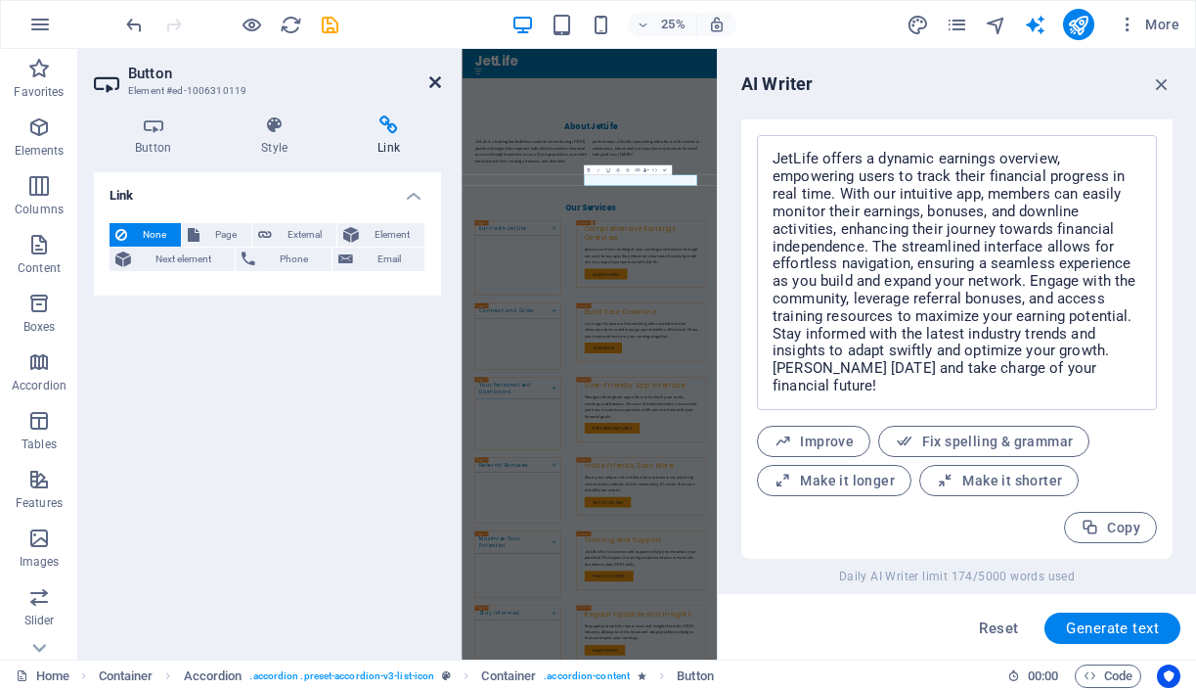
click at [432, 83] on icon at bounding box center [435, 82] width 12 height 16
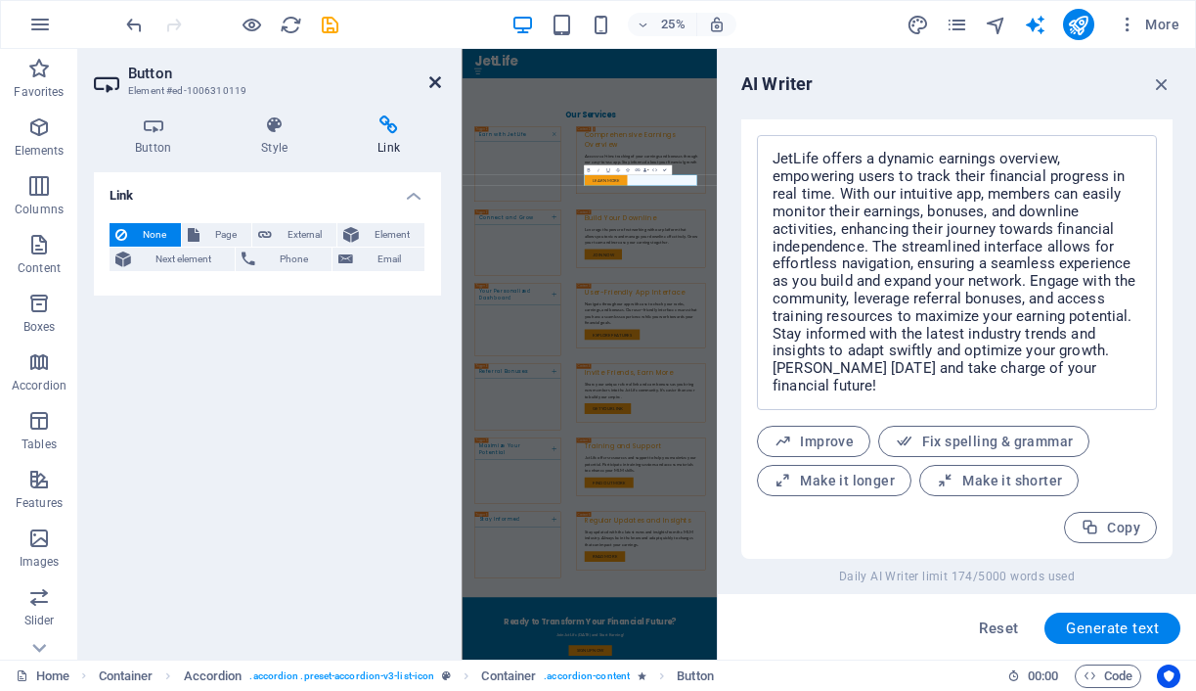
scroll to position [1103, 0]
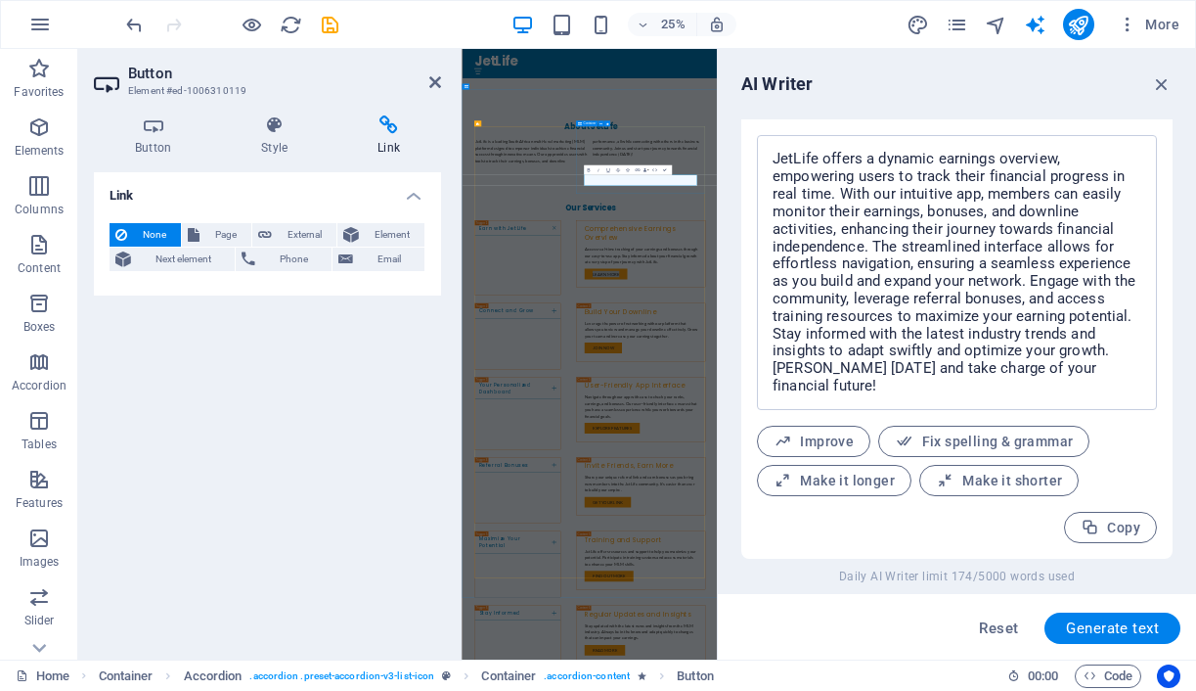
scroll to position [2610, 0]
click at [381, 312] on div "Link None Page External Element Next element Phone Email Page Home Subpage Lega…" at bounding box center [267, 408] width 347 height 472
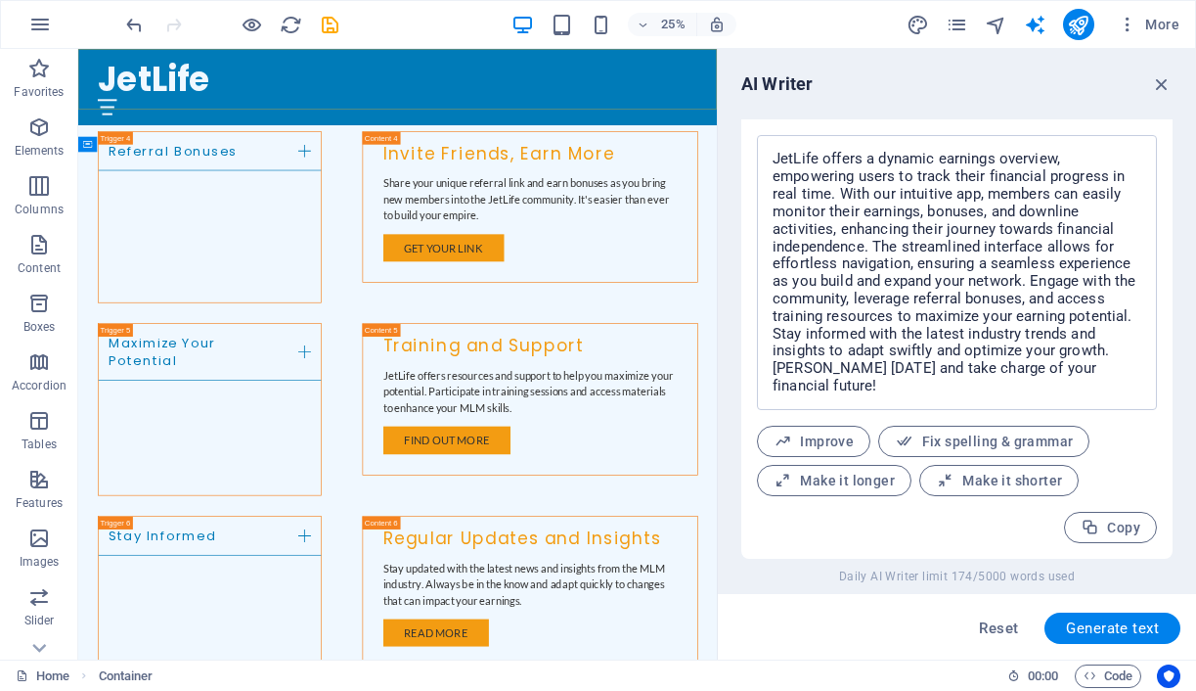
scroll to position [1107, 0]
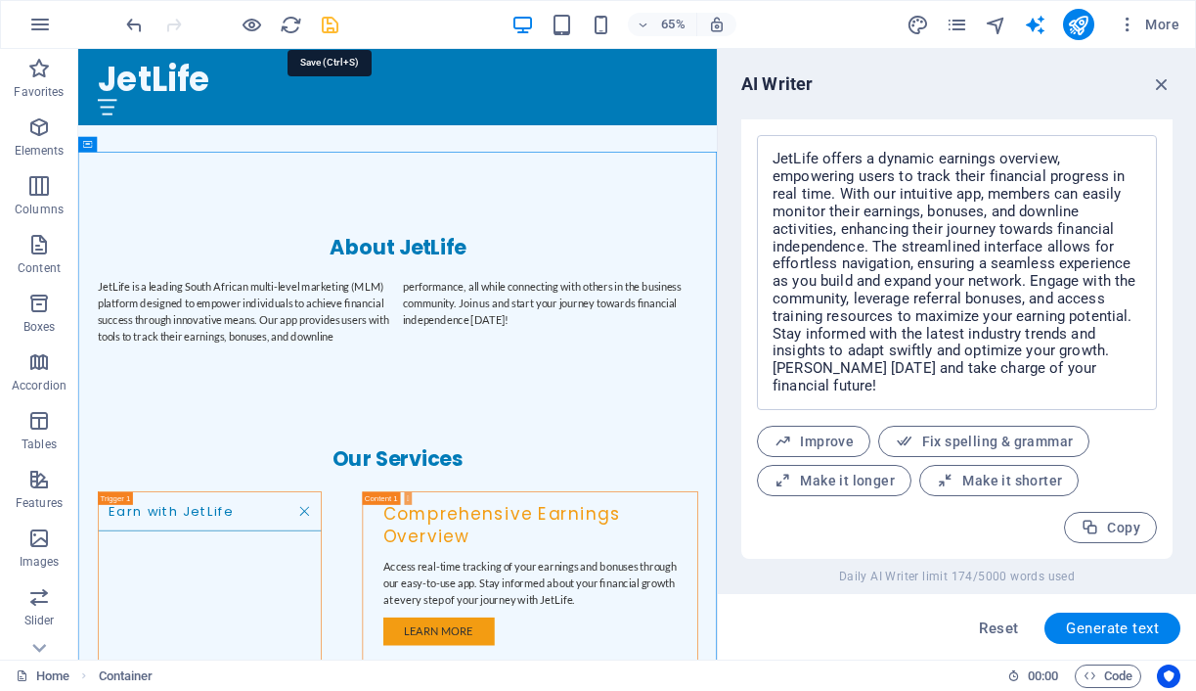
click at [333, 25] on icon "save" at bounding box center [330, 25] width 22 height 22
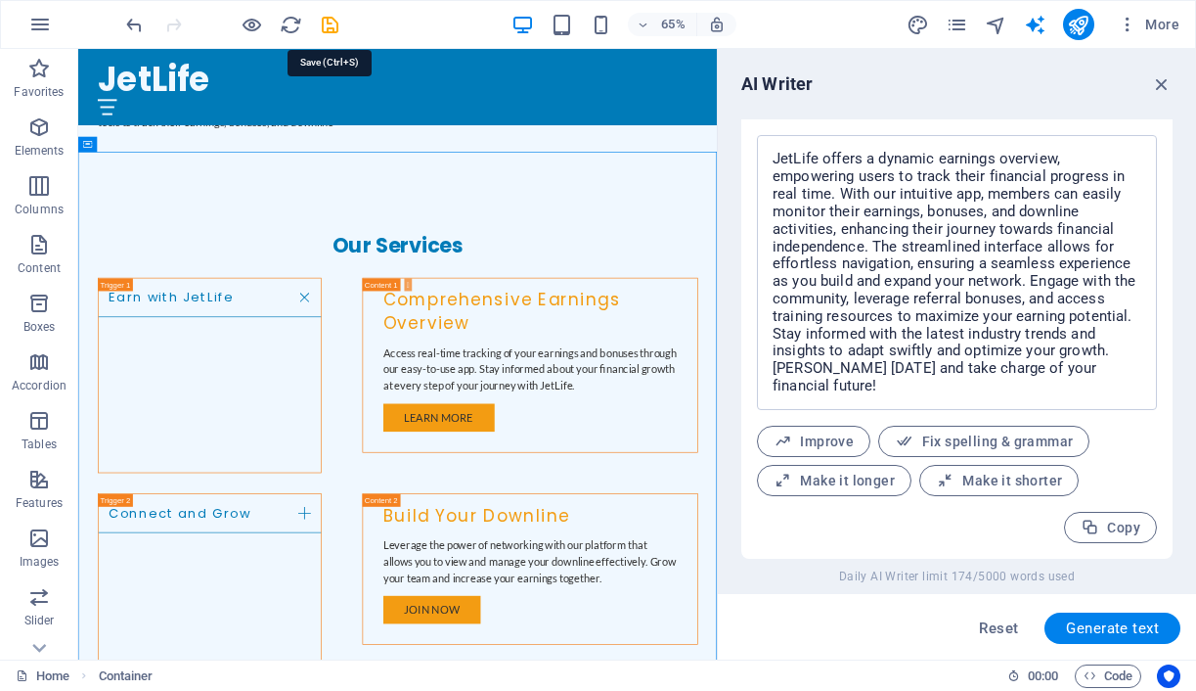
checkbox input "false"
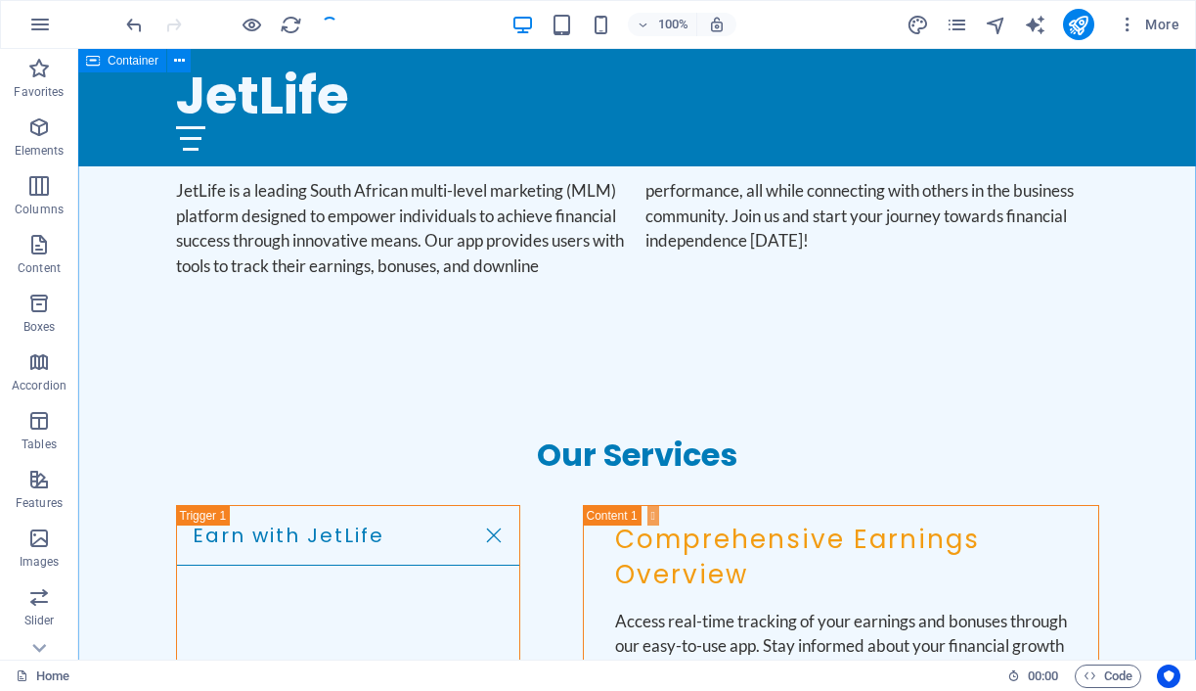
scroll to position [1005, 0]
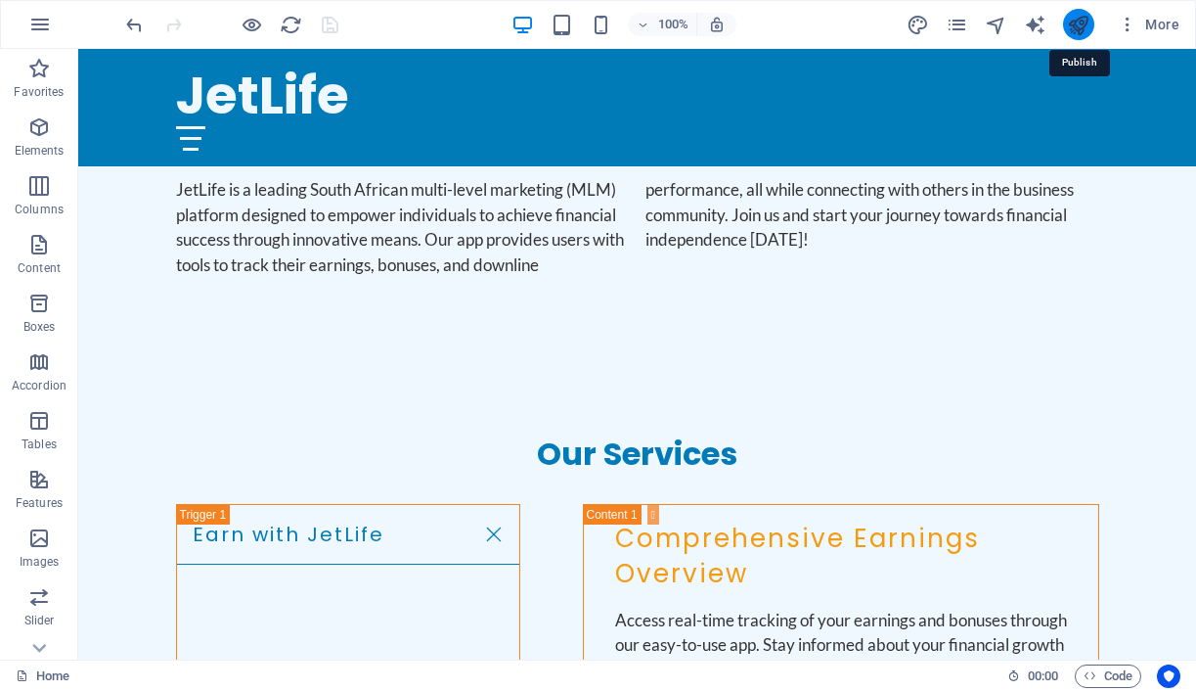
click at [1079, 24] on icon "publish" at bounding box center [1078, 25] width 22 height 22
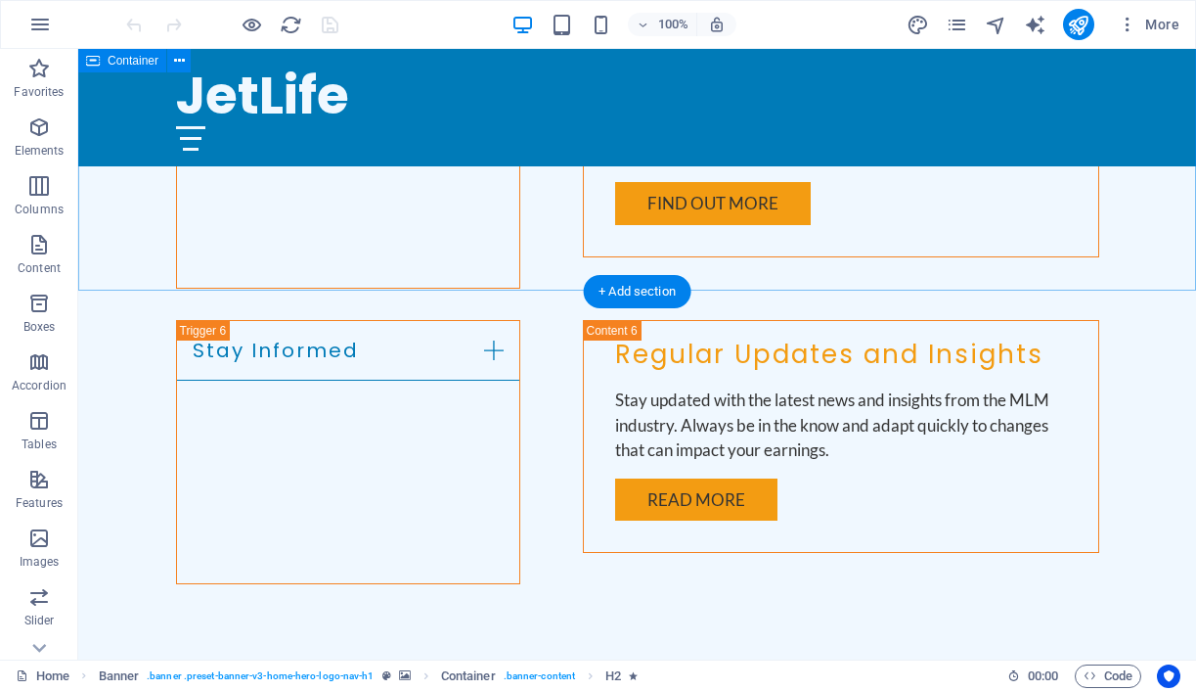
scroll to position [2730, 0]
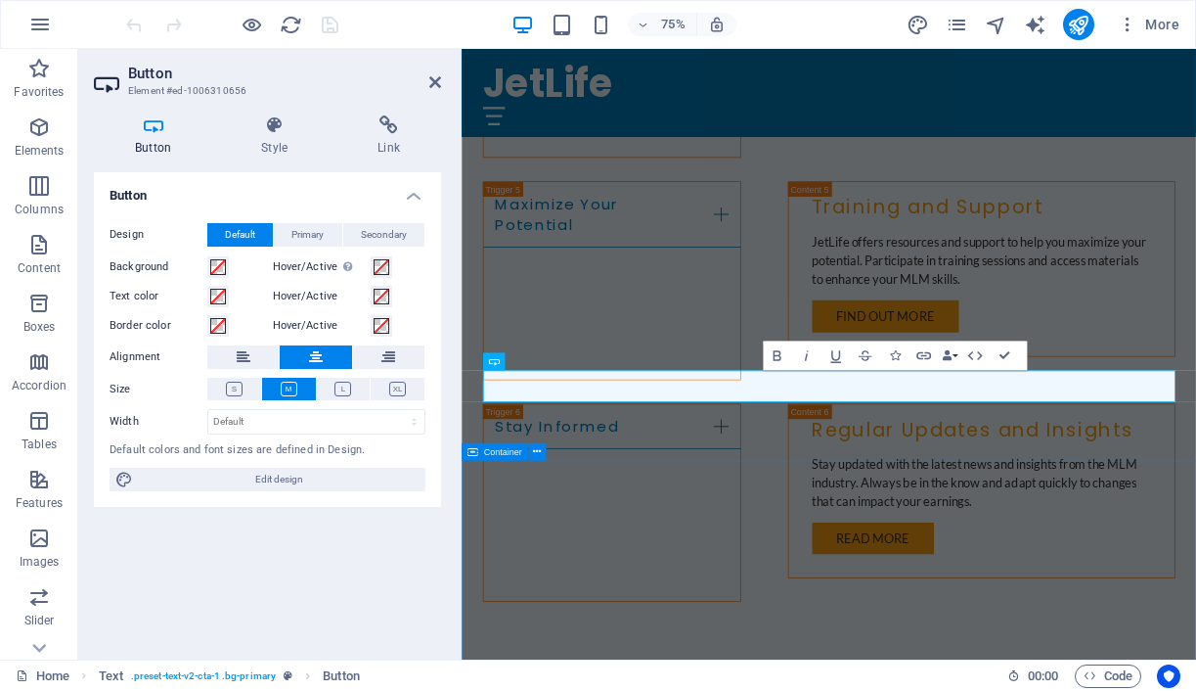
scroll to position [2934, 0]
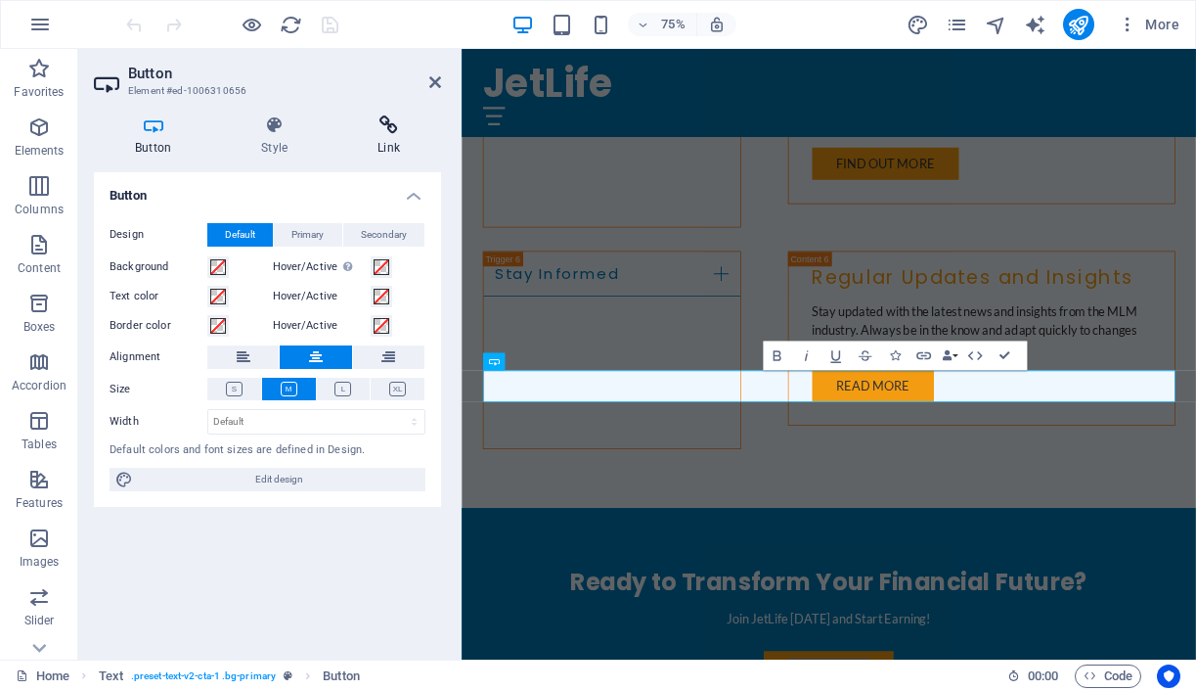
click at [390, 124] on icon at bounding box center [389, 125] width 105 height 20
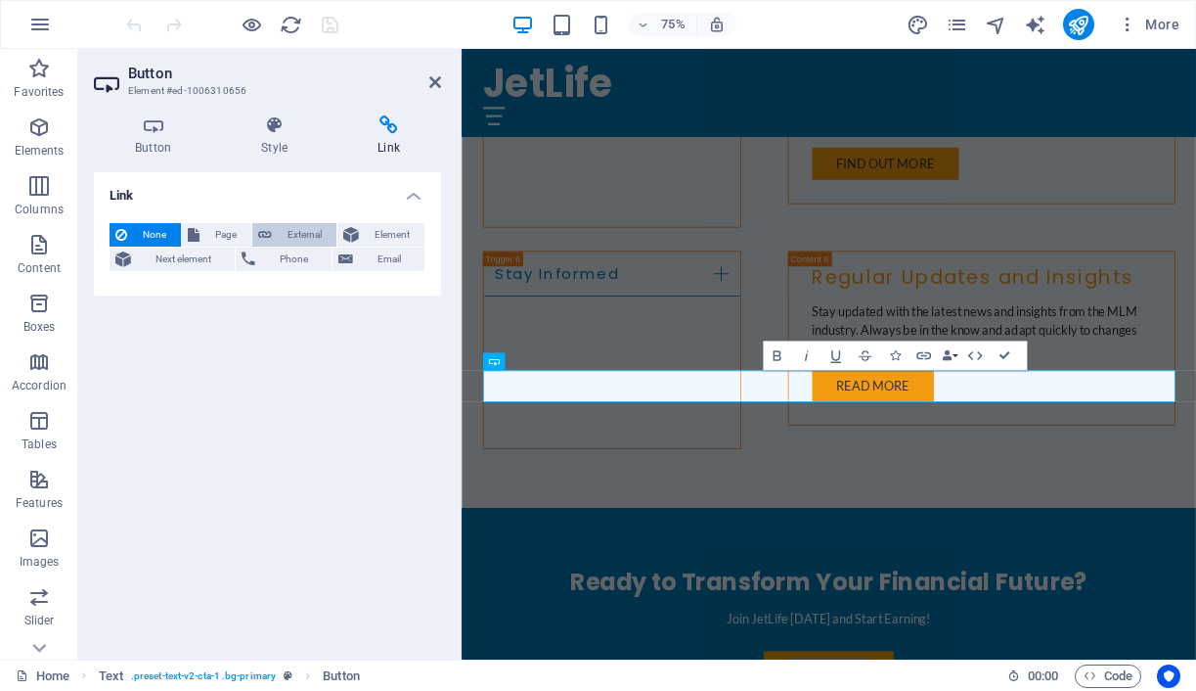
click at [294, 236] on span "External" at bounding box center [304, 234] width 53 height 23
select select "blank"
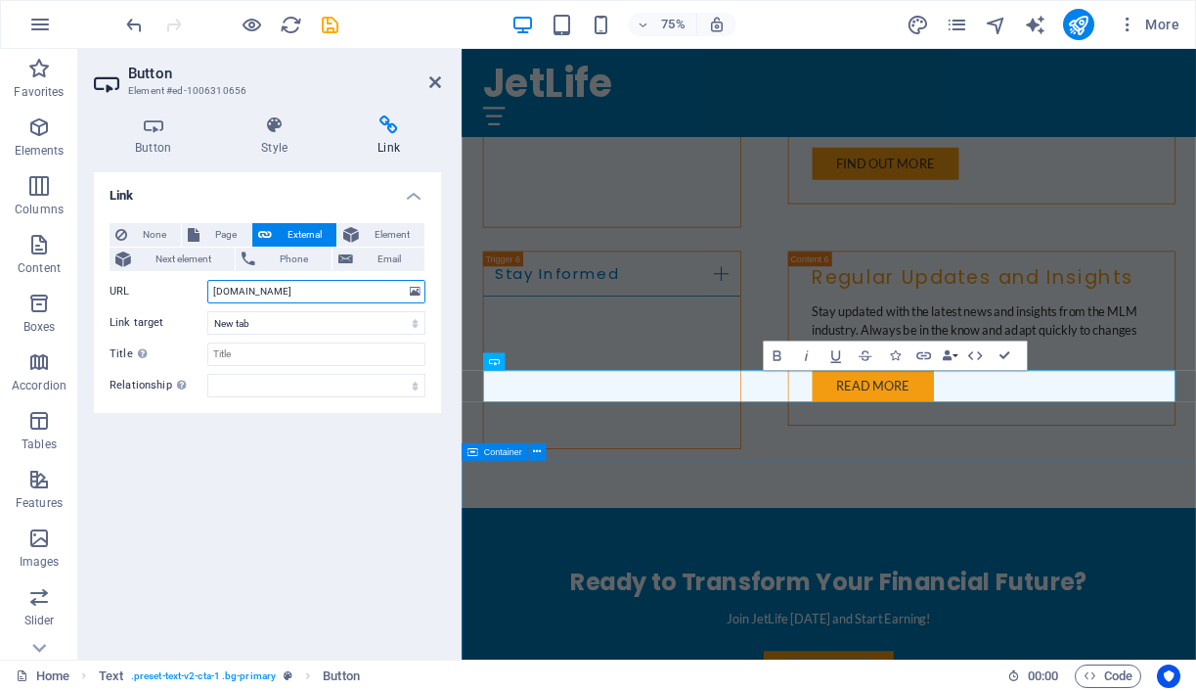
type input "app.jetlife.co.za"
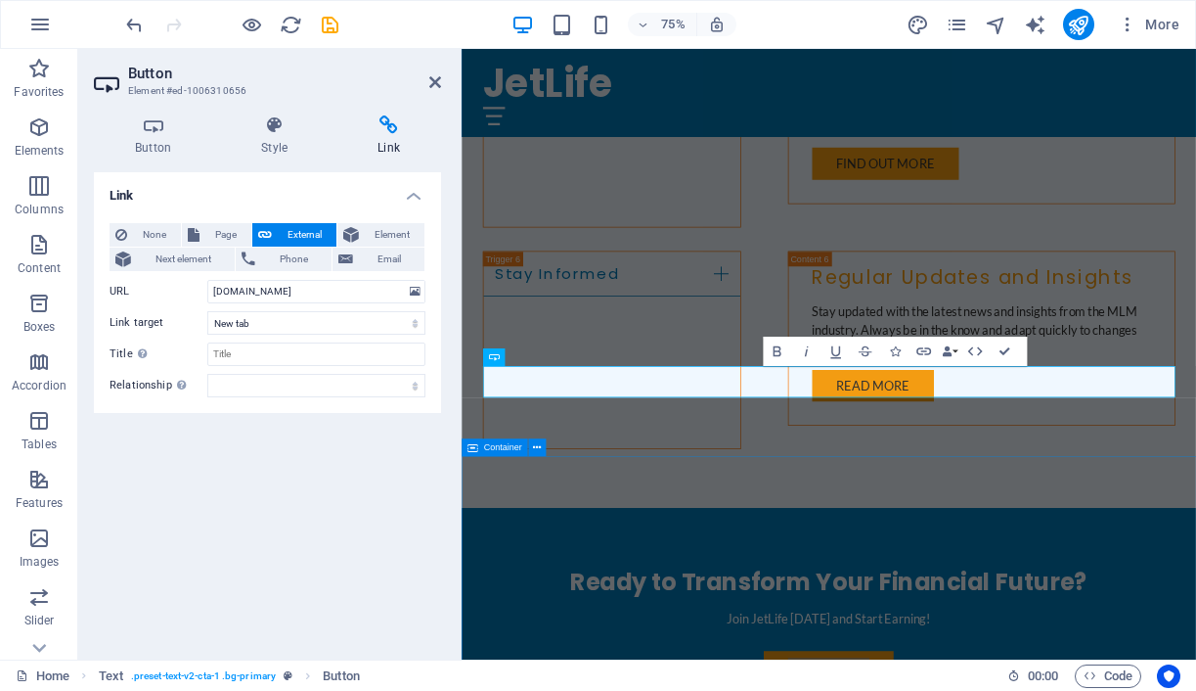
scroll to position [2940, 0]
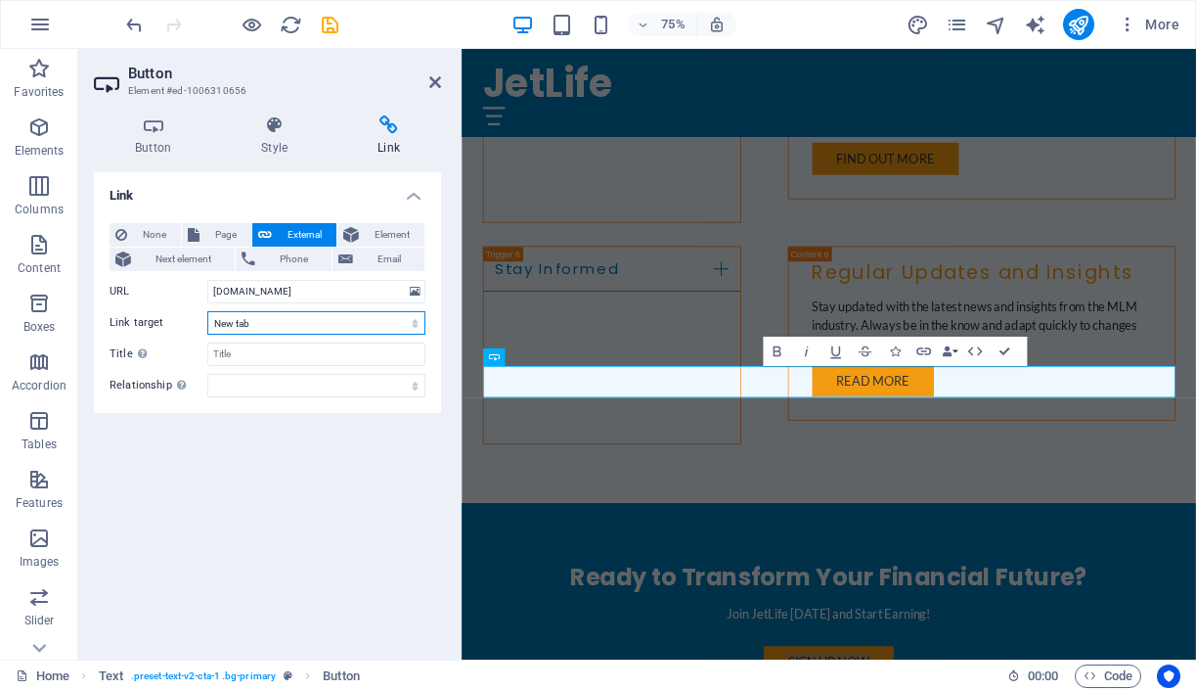
click at [255, 323] on select "New tab Same tab Overlay" at bounding box center [316, 322] width 218 height 23
select select
click at [207, 311] on select "New tab Same tab Overlay" at bounding box center [316, 322] width 218 height 23
click at [266, 482] on div "Link None Page External Element Next element Phone Email Page Home Subpage Lega…" at bounding box center [267, 408] width 347 height 472
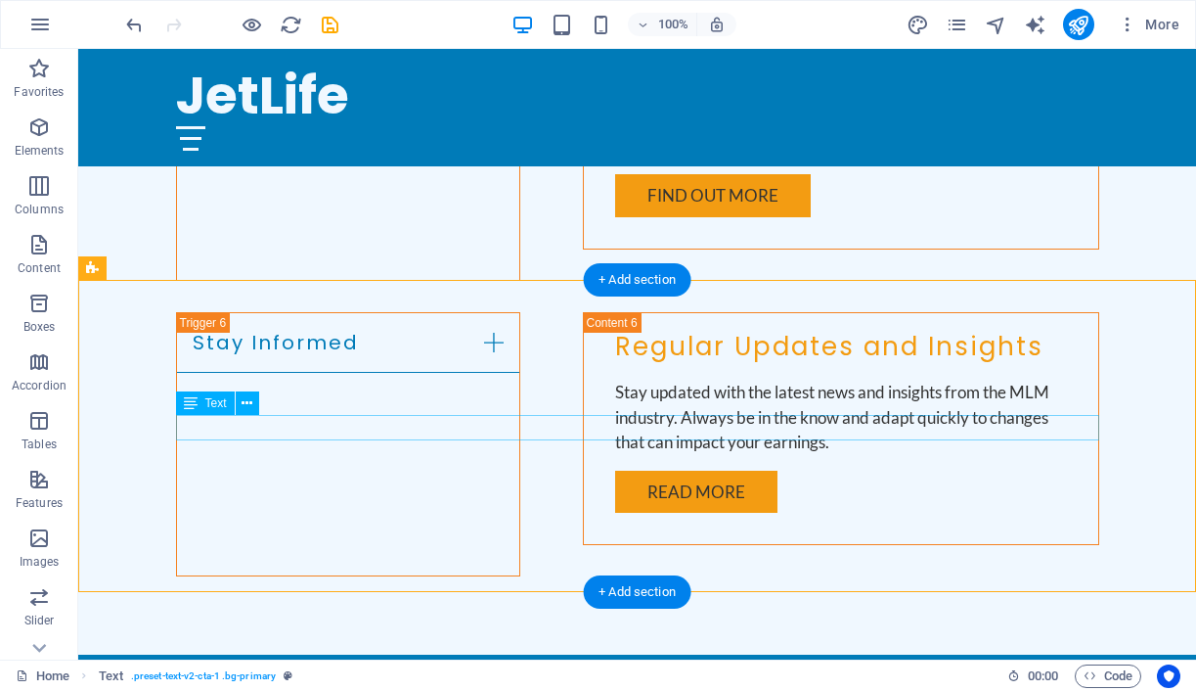
scroll to position [2736, 0]
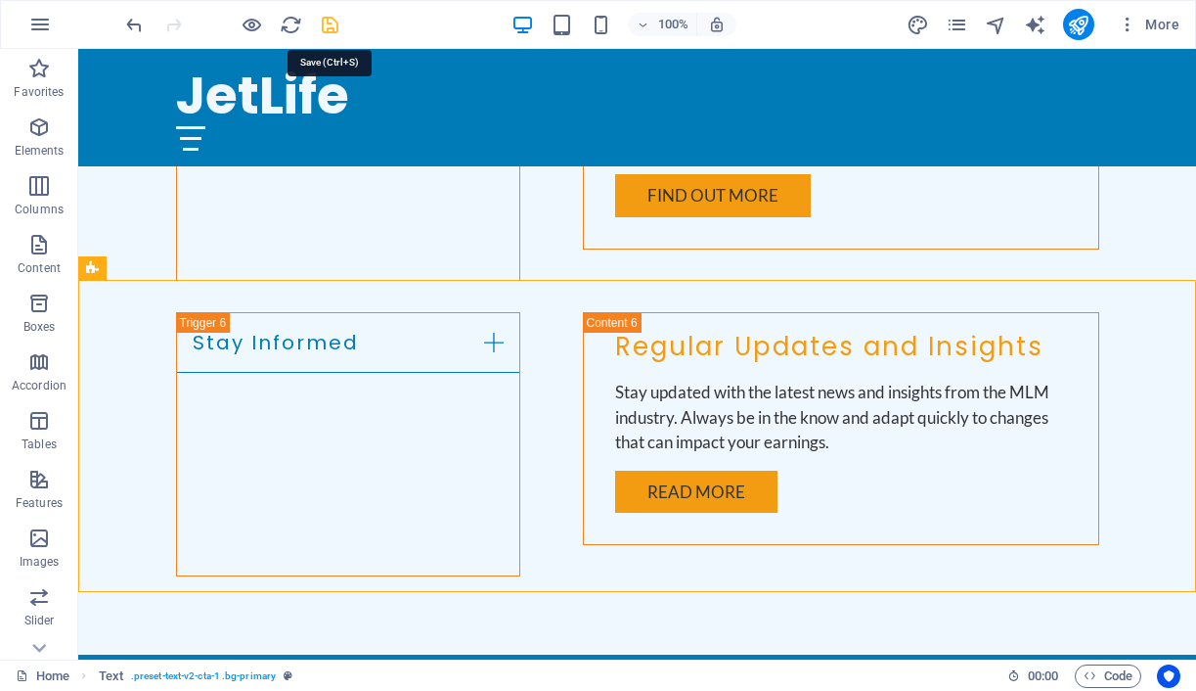
click at [332, 25] on icon "save" at bounding box center [330, 25] width 22 height 22
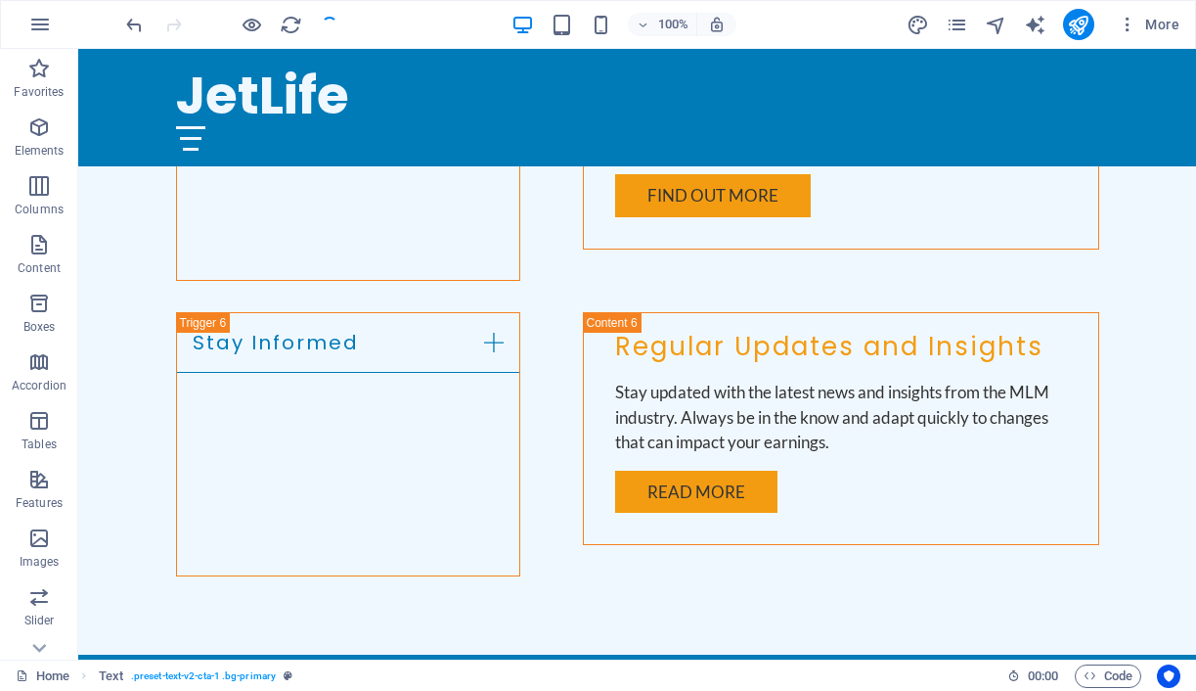
checkbox input "false"
click at [1088, 26] on icon "publish" at bounding box center [1078, 25] width 22 height 22
